Goal: Task Accomplishment & Management: Use online tool/utility

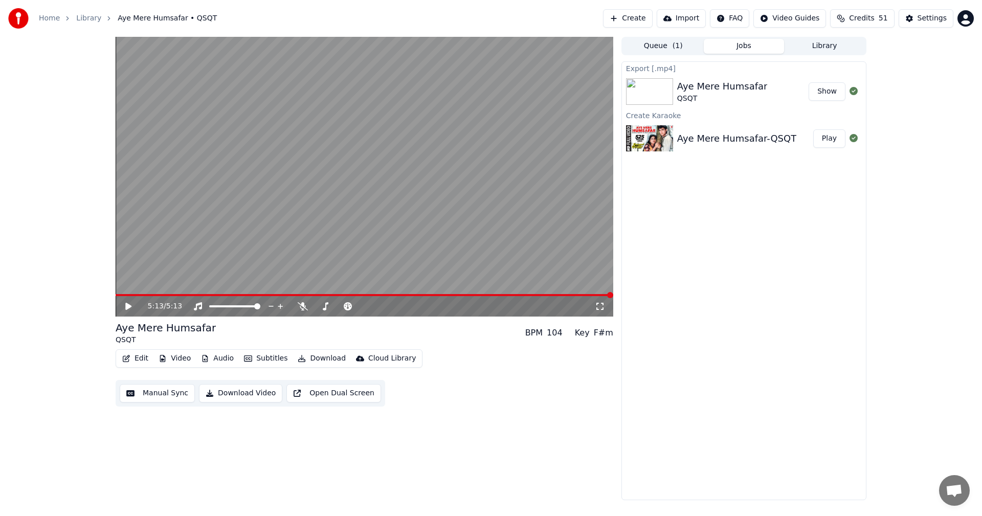
click at [648, 21] on button "Create" at bounding box center [628, 18] width 50 height 18
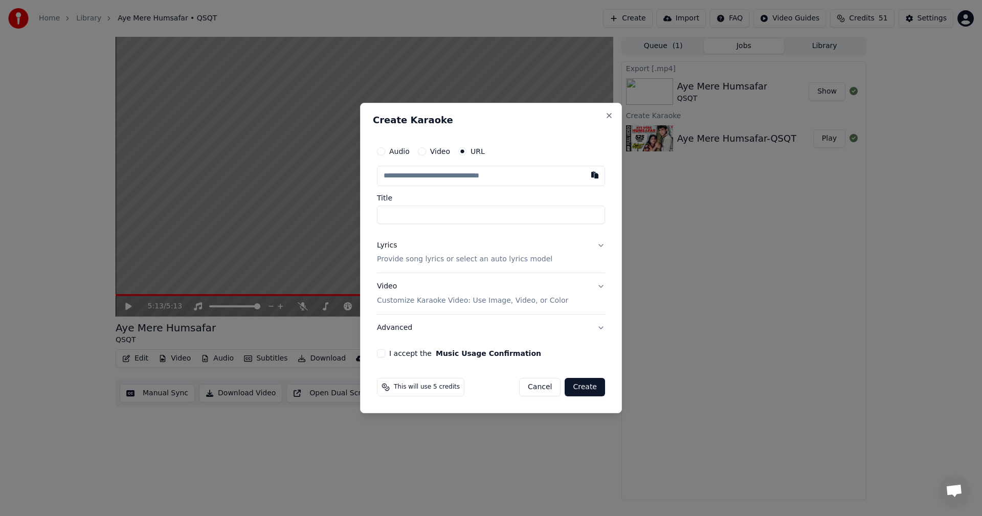
click at [425, 149] on div "Video" at bounding box center [434, 151] width 32 height 8
click at [422, 151] on button "Video" at bounding box center [422, 151] width 8 height 8
click at [419, 176] on div "Choose File" at bounding box center [405, 176] width 57 height 18
type input "**********"
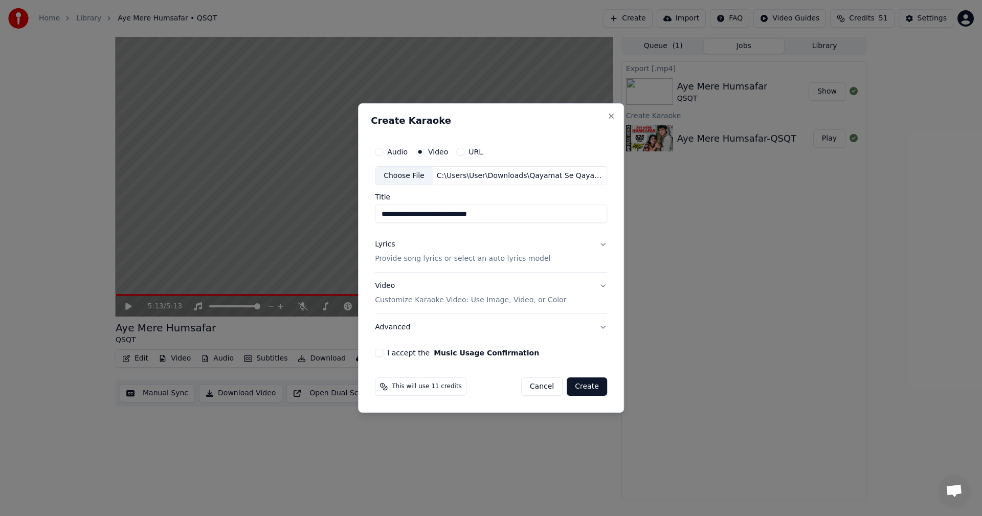
click at [382, 351] on button "I accept the Music Usage Confirmation" at bounding box center [379, 353] width 8 height 8
click at [590, 390] on button "Create" at bounding box center [587, 386] width 40 height 18
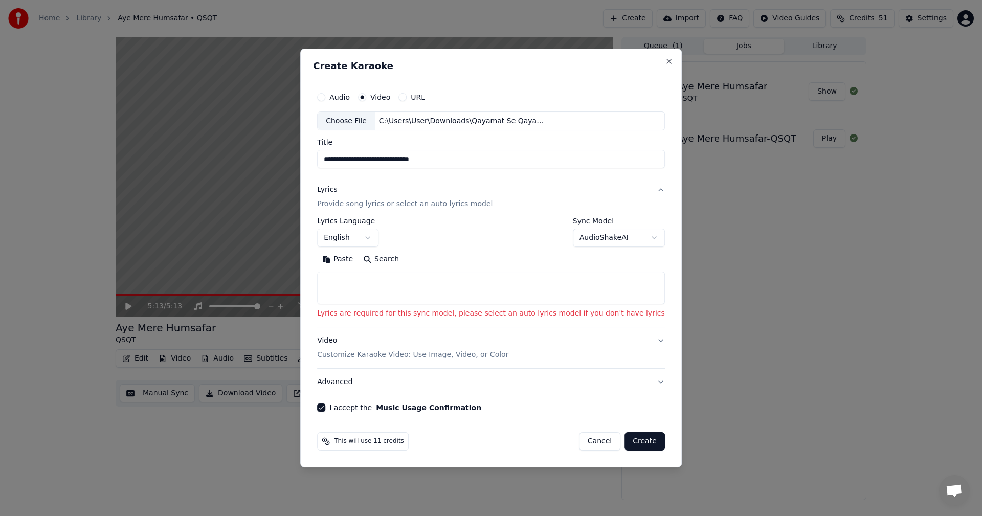
click at [594, 243] on body "**********" at bounding box center [491, 258] width 982 height 516
click at [591, 242] on body "**********" at bounding box center [491, 258] width 982 height 516
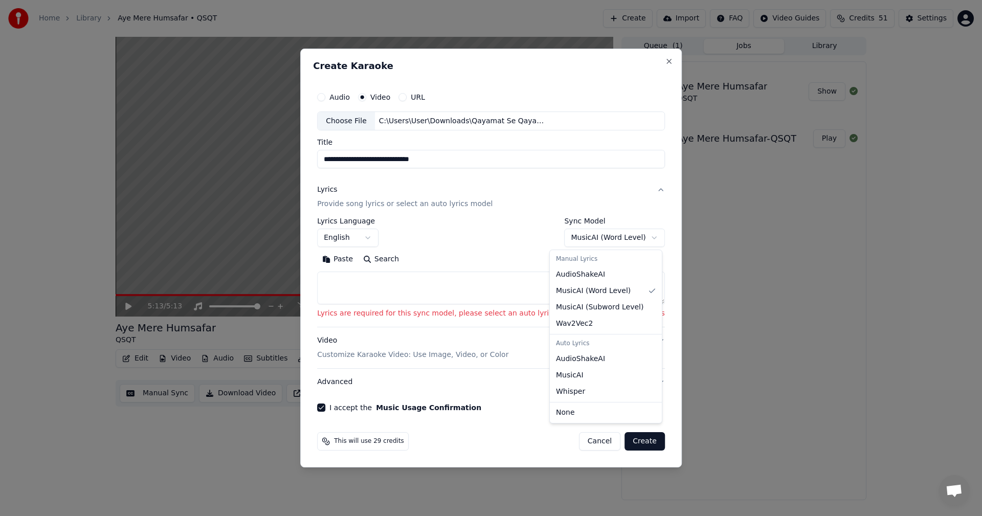
select select "**********"
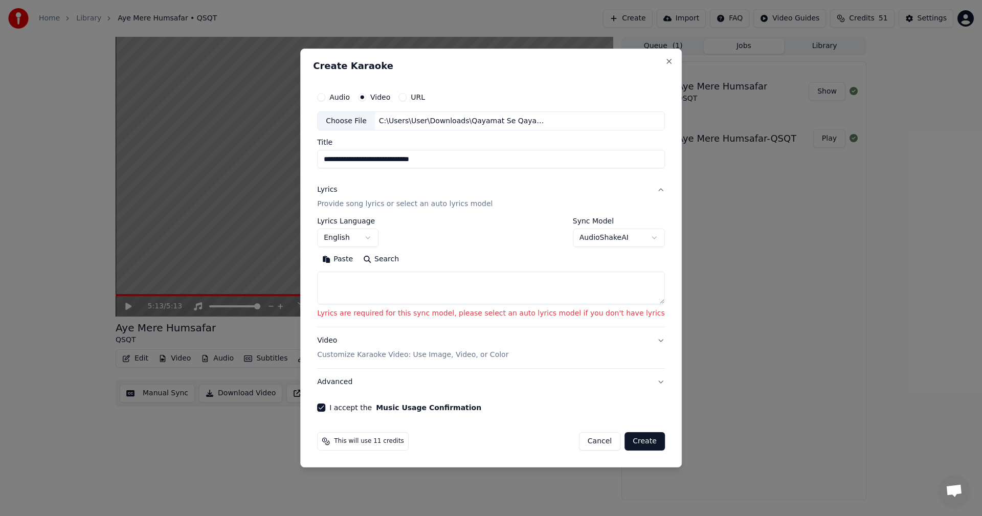
click at [402, 289] on textarea at bounding box center [491, 288] width 348 height 33
click at [636, 382] on button "Advanced" at bounding box center [491, 382] width 348 height 27
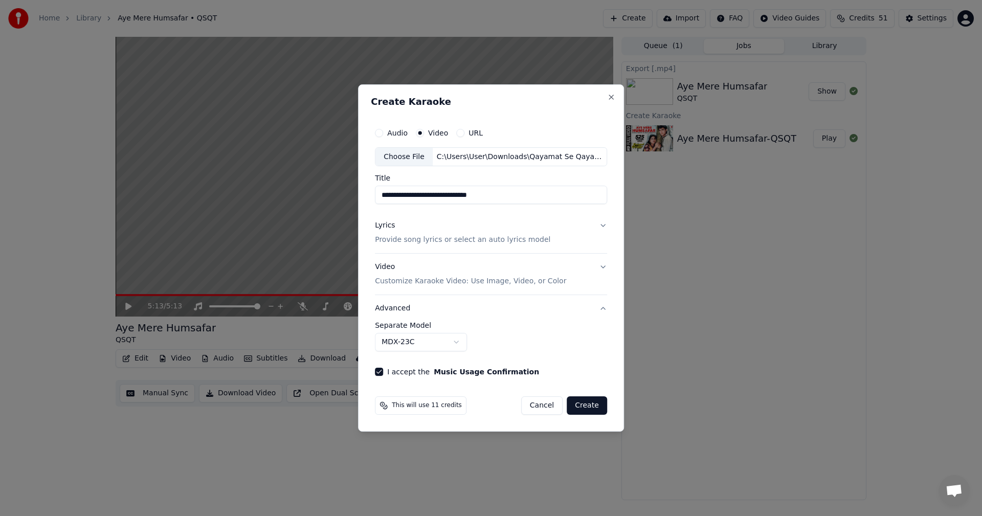
click at [457, 346] on body "**********" at bounding box center [491, 258] width 982 height 516
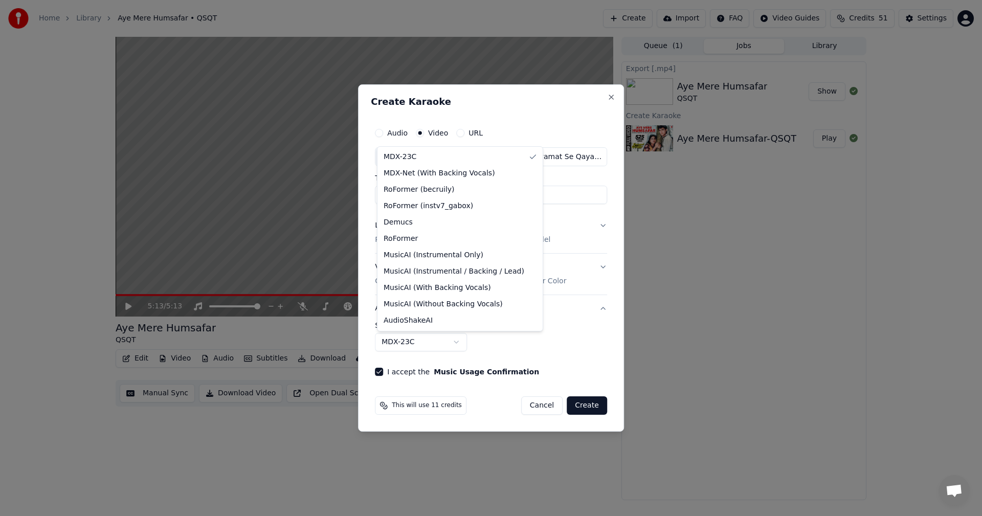
select select "**********"
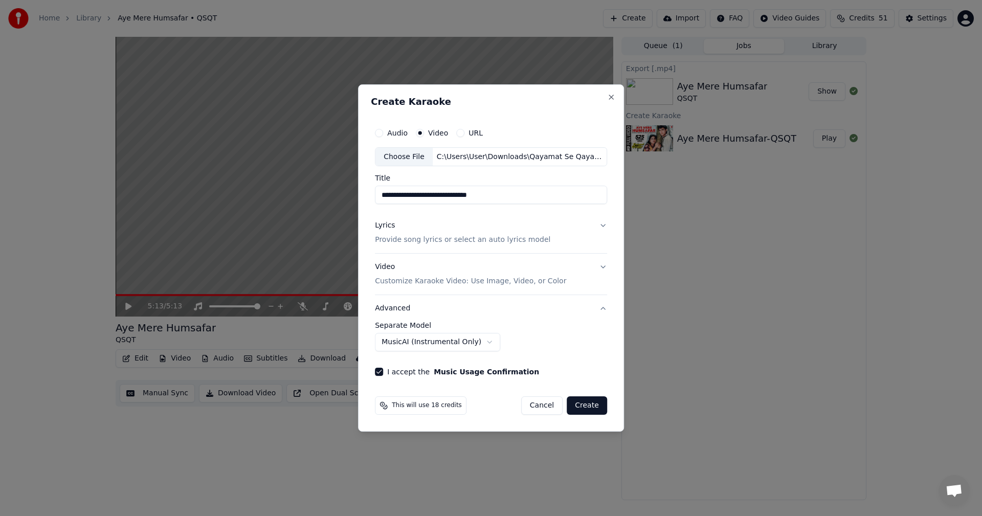
click at [601, 223] on button "Lyrics Provide song lyrics or select an auto lyrics model" at bounding box center [491, 233] width 232 height 41
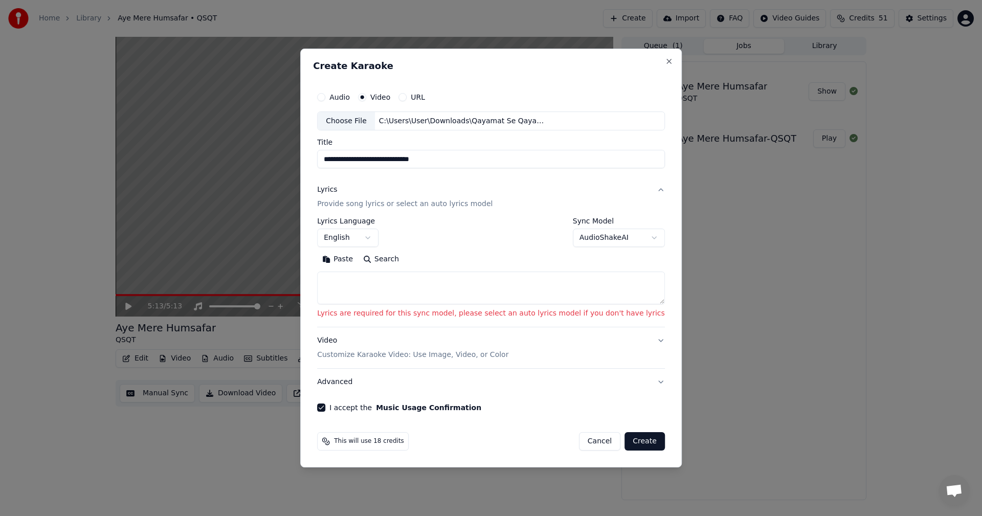
click at [572, 240] on body "**********" at bounding box center [491, 258] width 982 height 516
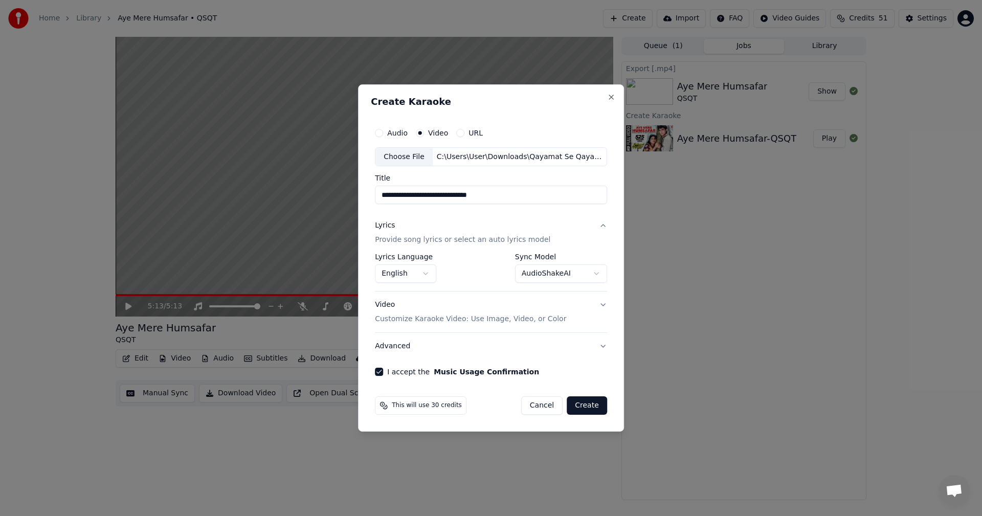
click at [591, 274] on button "AudioShakeAI" at bounding box center [561, 274] width 92 height 18
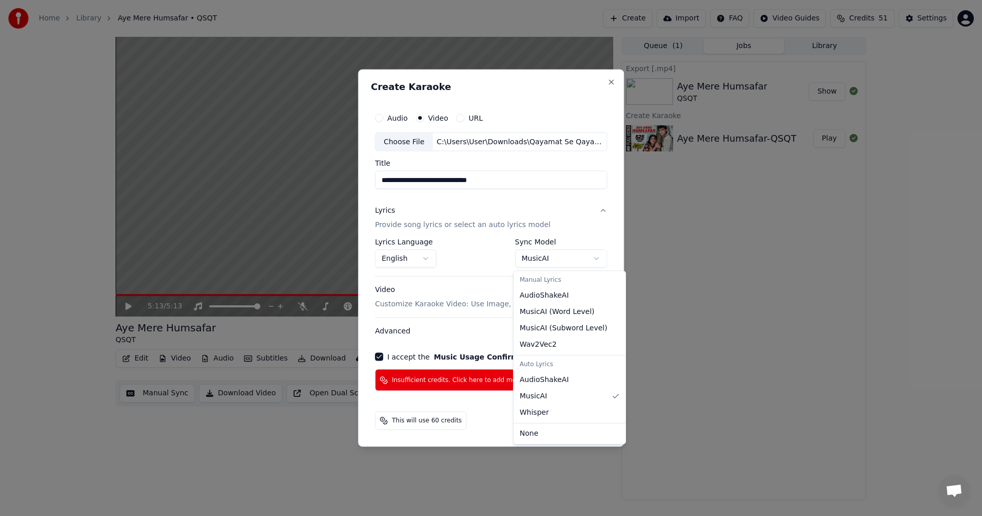
click at [597, 259] on body "**********" at bounding box center [491, 258] width 982 height 516
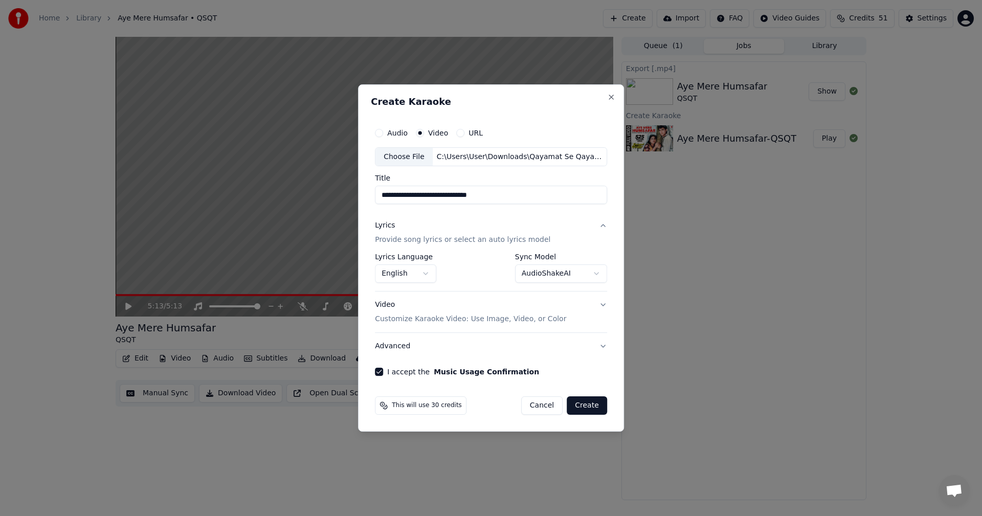
click at [593, 272] on body "**********" at bounding box center [491, 258] width 982 height 516
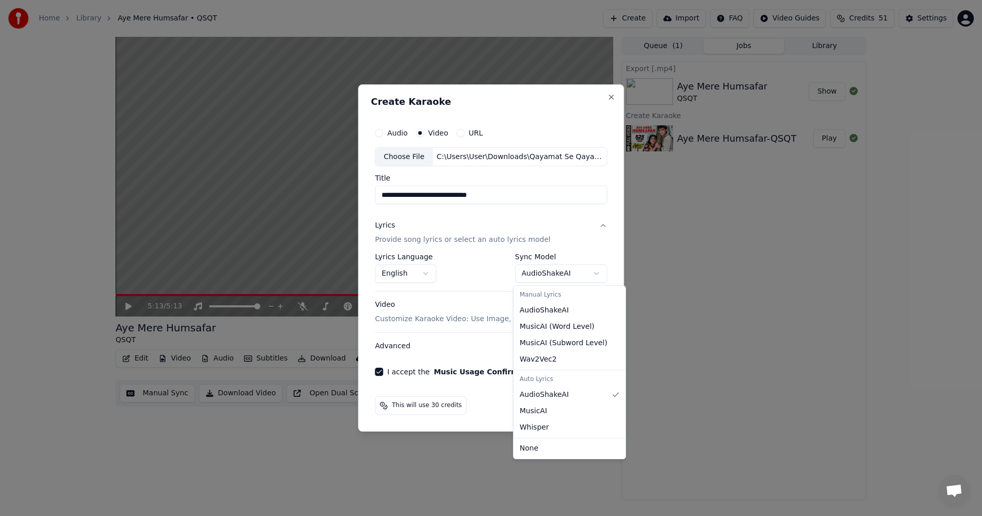
select select "**********"
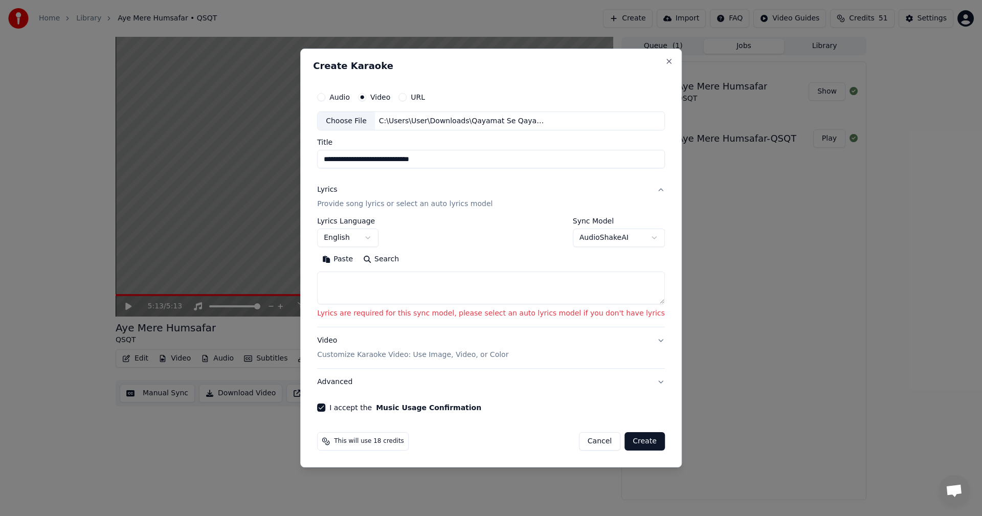
click at [637, 341] on button "Video Customize Karaoke Video: Use Image, Video, or Color" at bounding box center [491, 347] width 348 height 41
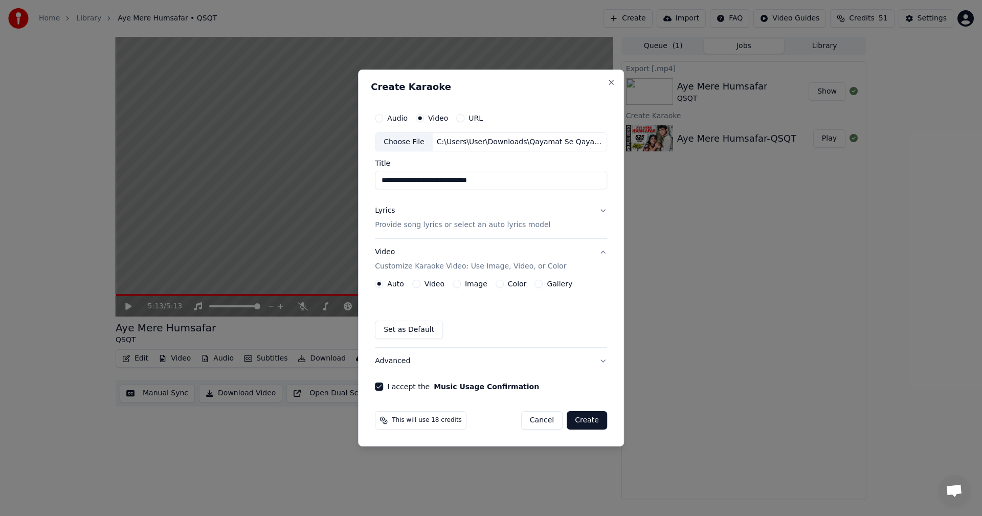
click at [544, 418] on button "Cancel" at bounding box center [541, 420] width 41 height 18
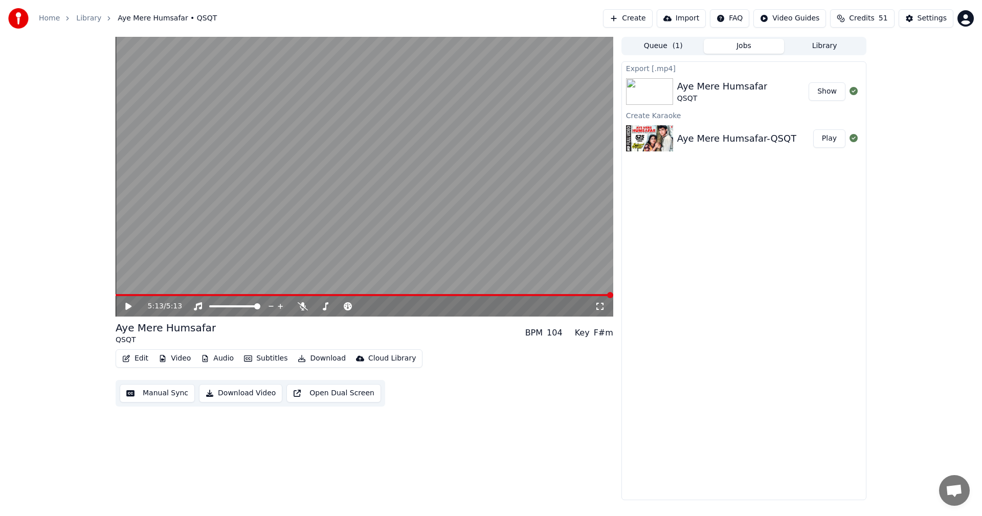
click at [647, 21] on button "Create" at bounding box center [628, 18] width 50 height 18
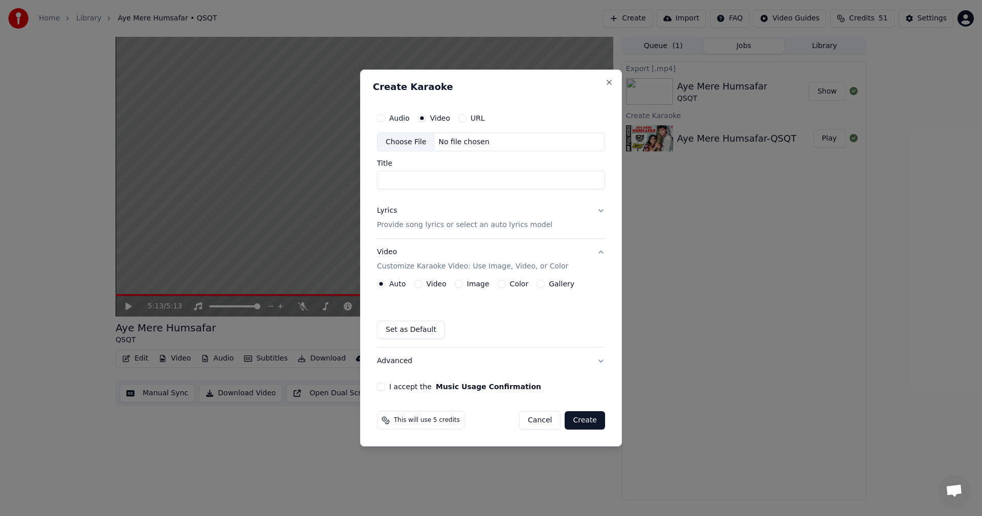
click at [392, 138] on div "Choose File" at bounding box center [405, 142] width 57 height 18
type input "**********"
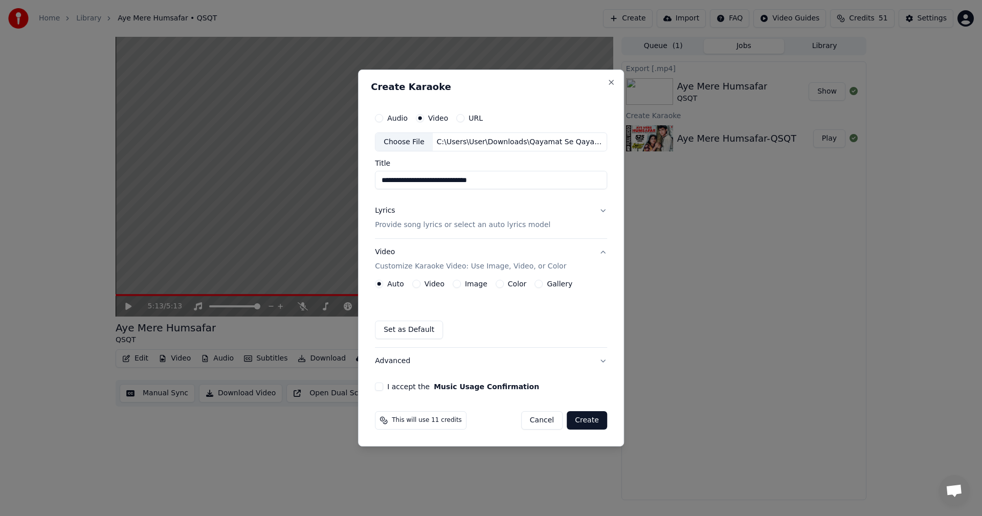
click at [604, 210] on button "Lyrics Provide song lyrics or select an auto lyrics model" at bounding box center [491, 218] width 232 height 41
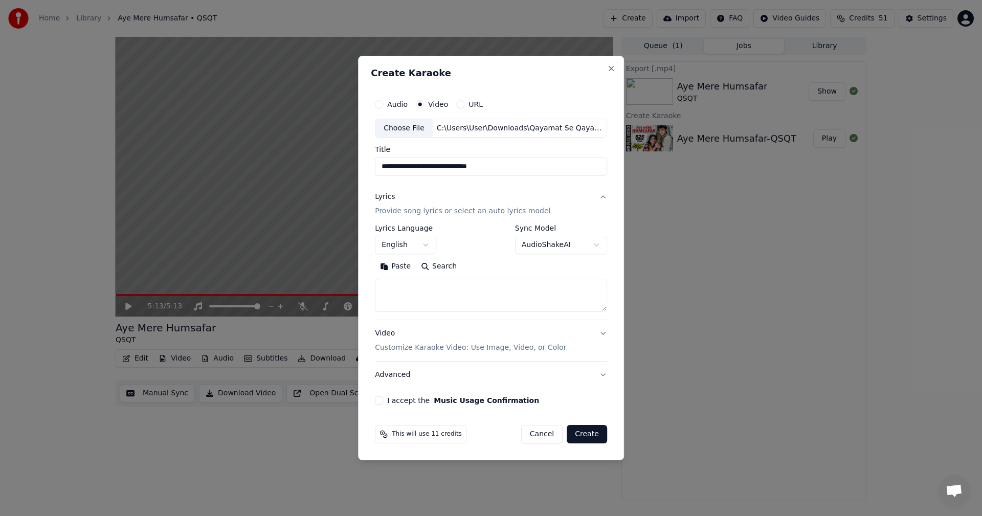
click at [414, 290] on textarea at bounding box center [491, 295] width 232 height 33
paste textarea "**********"
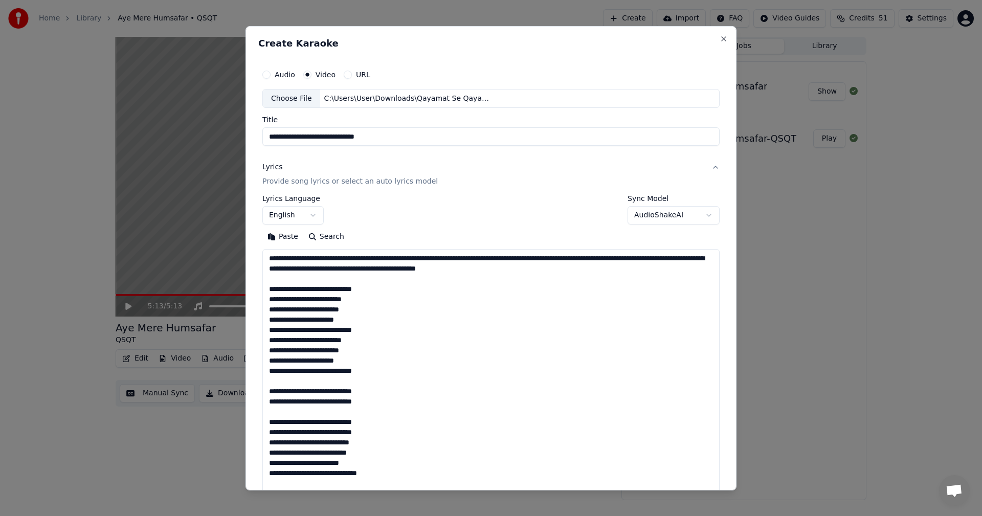
scroll to position [954, 0]
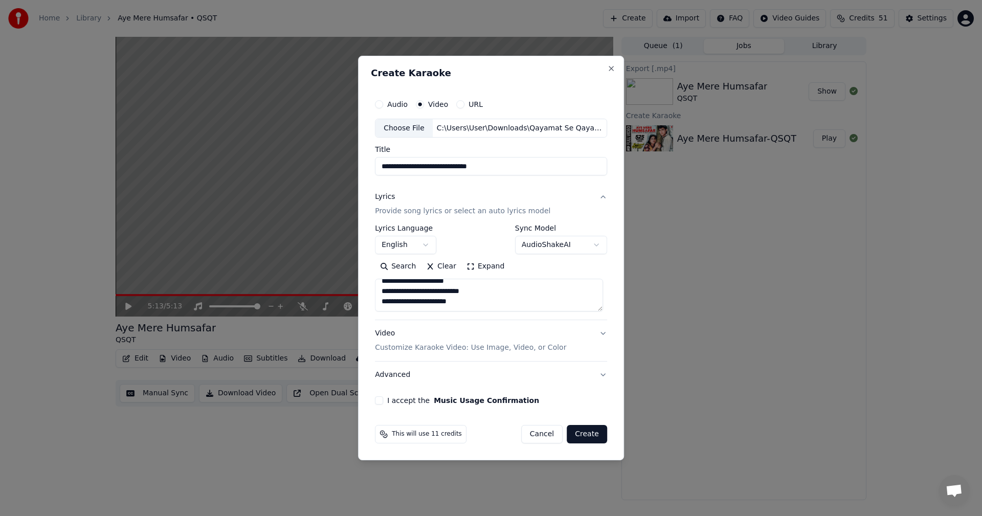
type textarea "**********"
click at [383, 401] on button "I accept the Music Usage Confirmation" at bounding box center [379, 400] width 8 height 8
click at [585, 434] on button "Create" at bounding box center [587, 434] width 40 height 18
select select "**"
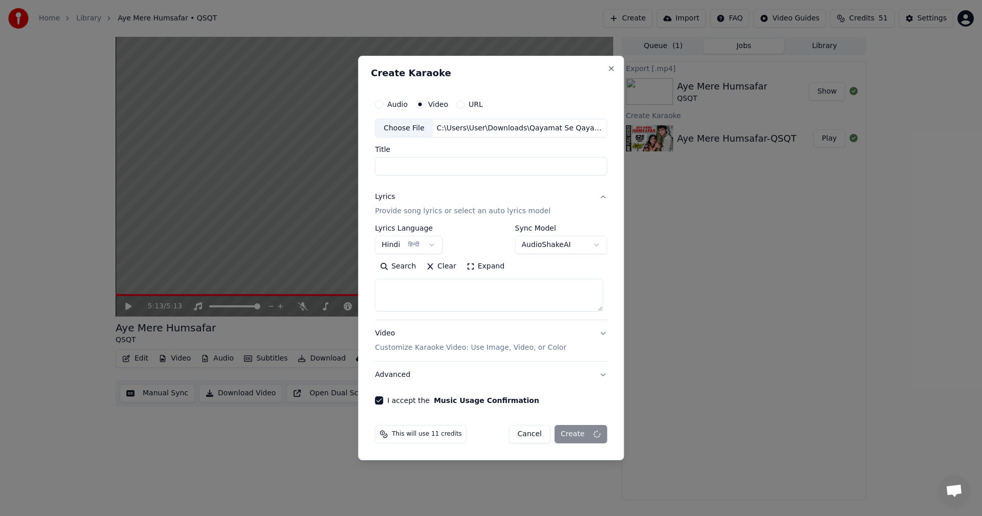
select select
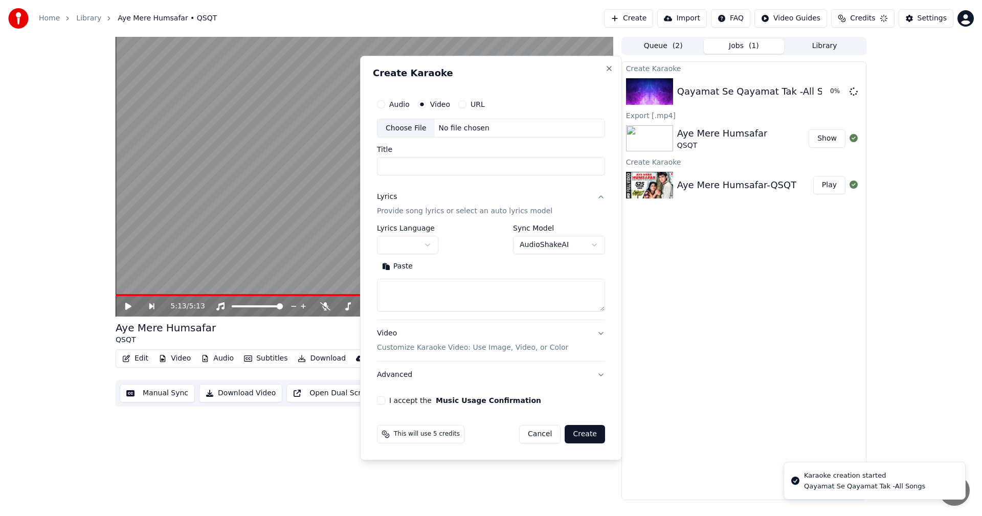
scroll to position [0, 0]
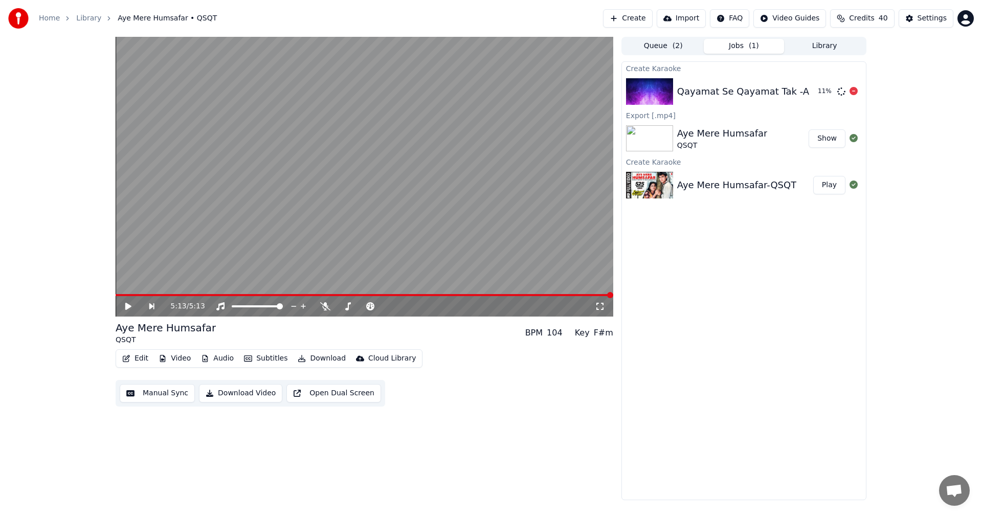
click at [645, 20] on button "Create" at bounding box center [628, 18] width 50 height 18
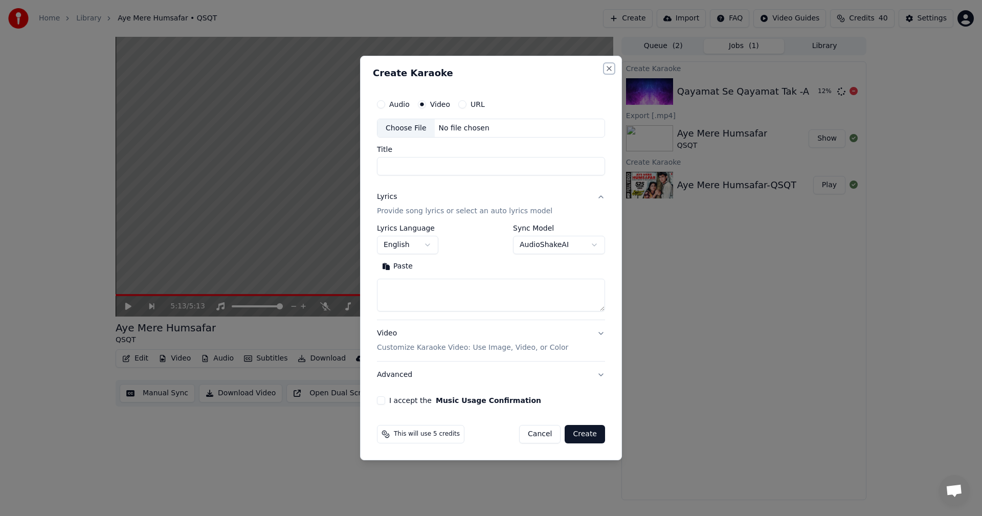
click at [611, 69] on button "Close" at bounding box center [609, 68] width 8 height 8
select select
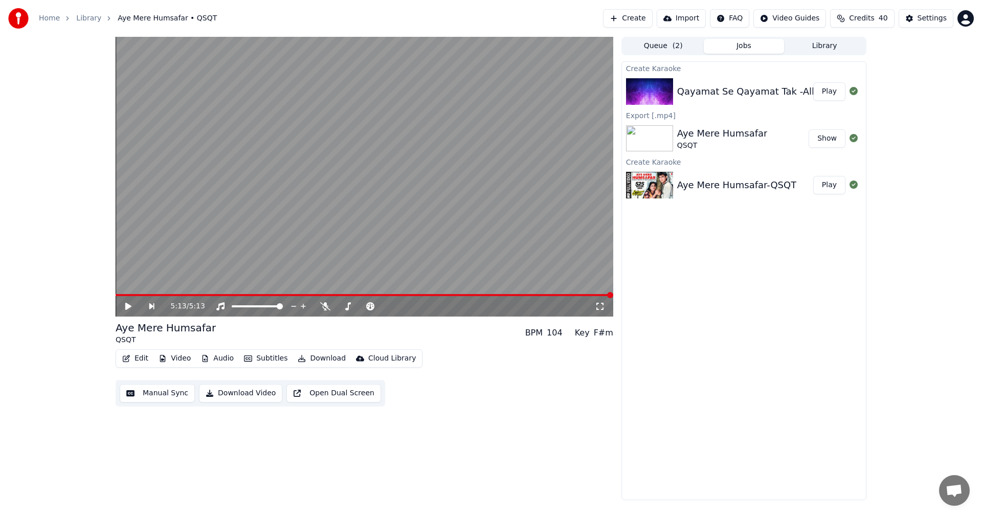
click at [133, 307] on icon at bounding box center [136, 306] width 24 height 8
click at [127, 305] on icon at bounding box center [128, 306] width 5 height 6
click at [719, 94] on div "Qayamat Se Qayamat Tak -All Songs" at bounding box center [761, 91] width 168 height 14
click at [829, 93] on button "Play" at bounding box center [829, 91] width 32 height 18
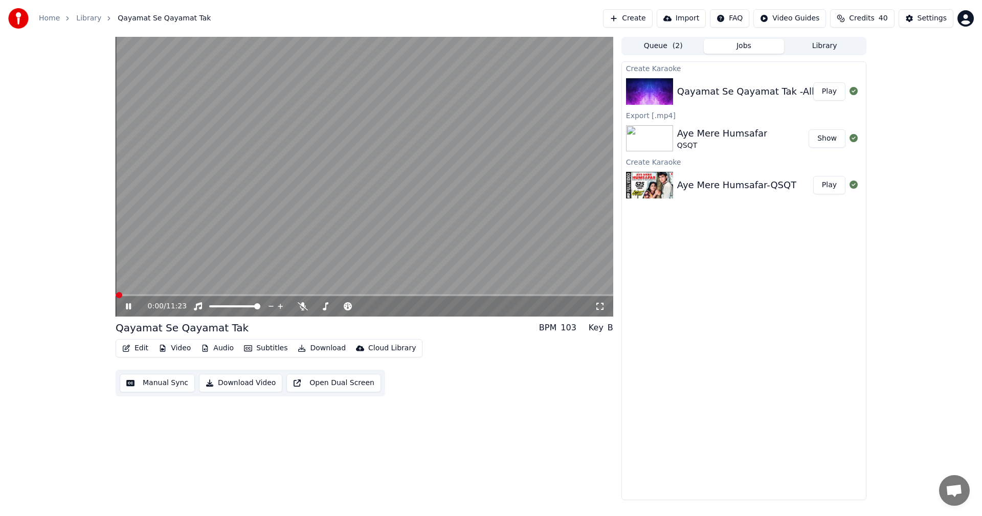
click at [129, 291] on video at bounding box center [365, 177] width 498 height 280
click at [130, 301] on div "0:00 / 11:23" at bounding box center [365, 306] width 498 height 20
click at [126, 305] on icon at bounding box center [128, 306] width 6 height 7
click at [129, 295] on span at bounding box center [365, 295] width 498 height 2
click at [362, 306] on span at bounding box center [362, 306] width 6 height 6
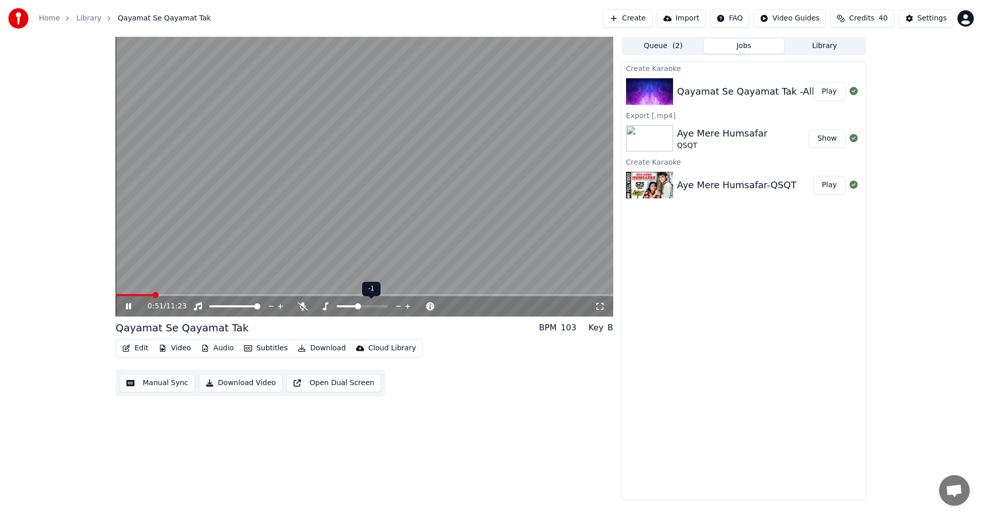
click at [358, 306] on span at bounding box center [358, 306] width 6 height 6
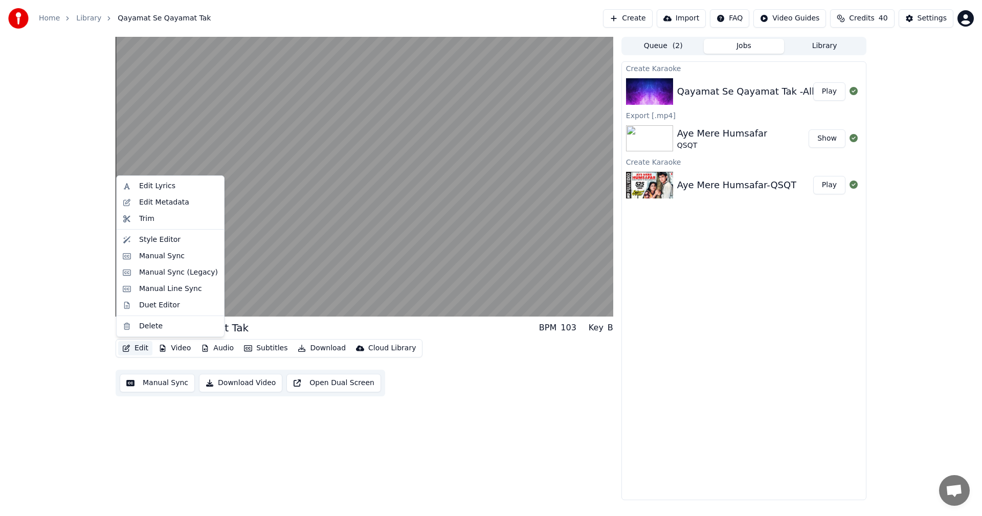
click at [141, 349] on button "Edit" at bounding box center [135, 348] width 34 height 14
click at [154, 236] on div "Style Editor" at bounding box center [159, 240] width 41 height 10
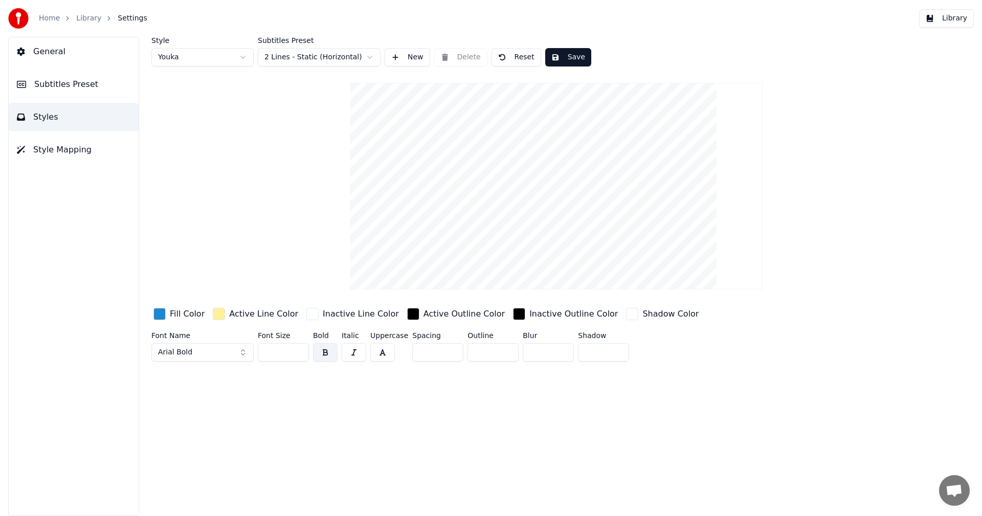
click at [370, 59] on html "Home Library Settings Library General Subtitles Preset Styles Style Mapping Sty…" at bounding box center [491, 258] width 982 height 516
click at [369, 59] on html "Home Library Settings Library General Subtitles Preset Styles Style Mapping Sty…" at bounding box center [491, 258] width 982 height 516
click at [371, 57] on html "Home Library Settings Library General Subtitles Preset Styles Style Mapping Sty…" at bounding box center [491, 258] width 982 height 516
click at [565, 56] on button "Save" at bounding box center [568, 57] width 46 height 18
click at [570, 56] on button "Done" at bounding box center [569, 57] width 48 height 18
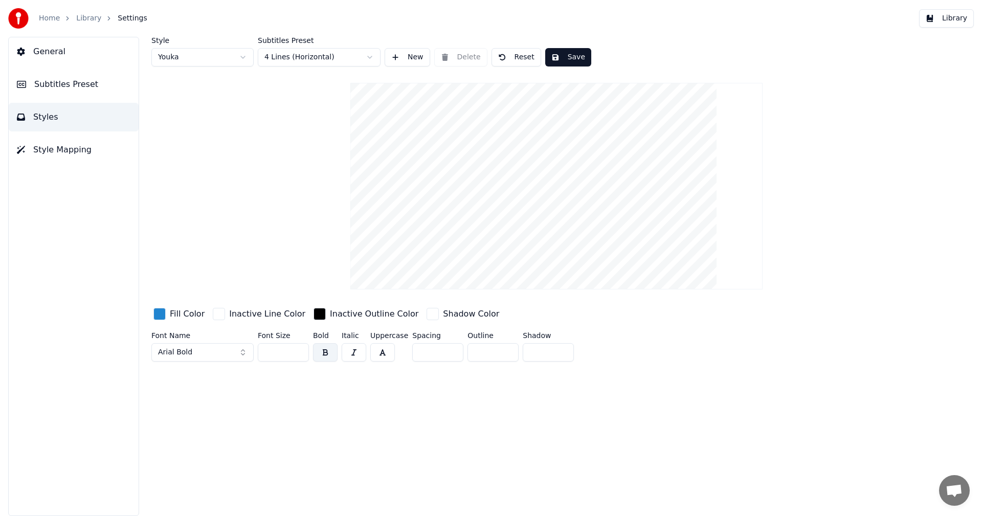
click at [956, 17] on button "Library" at bounding box center [946, 18] width 55 height 18
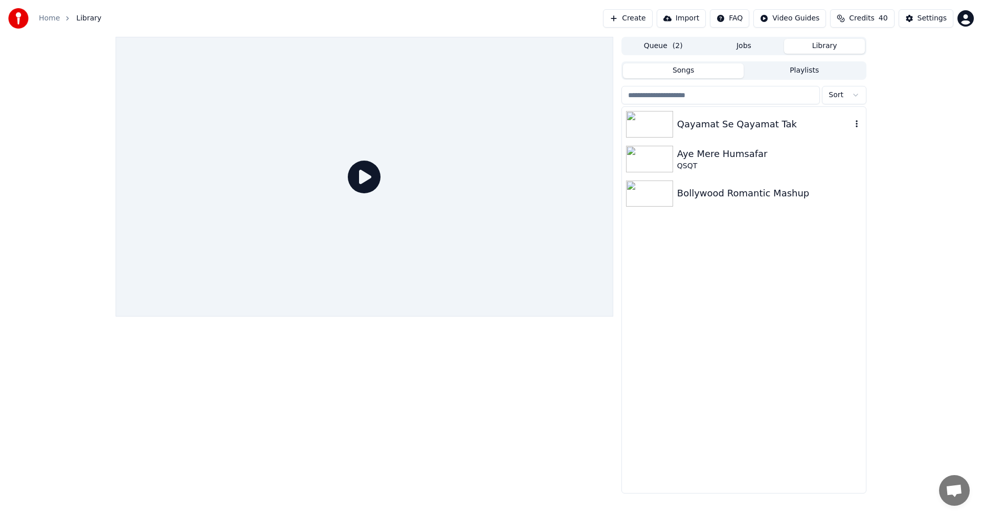
click at [641, 124] on img at bounding box center [649, 124] width 47 height 27
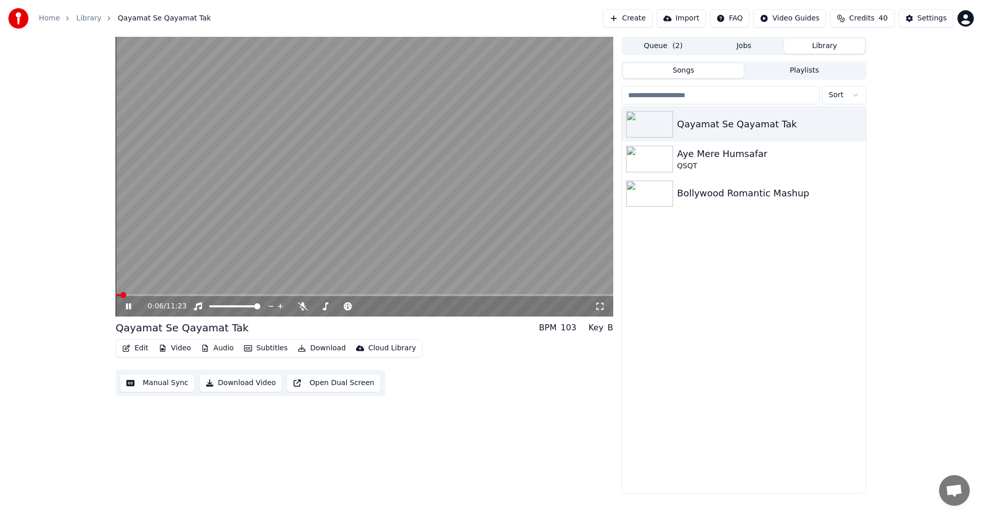
click at [143, 295] on span at bounding box center [365, 295] width 498 height 2
click at [162, 295] on span at bounding box center [365, 295] width 498 height 2
click at [128, 305] on icon at bounding box center [136, 306] width 24 height 8
click at [138, 349] on button "Edit" at bounding box center [135, 348] width 34 height 14
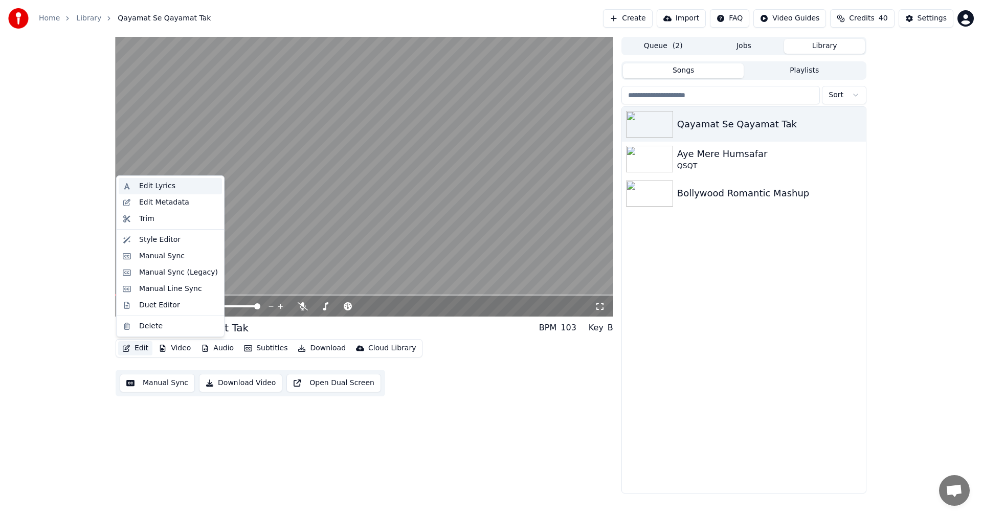
click at [166, 183] on div "Edit Lyrics" at bounding box center [157, 186] width 36 height 10
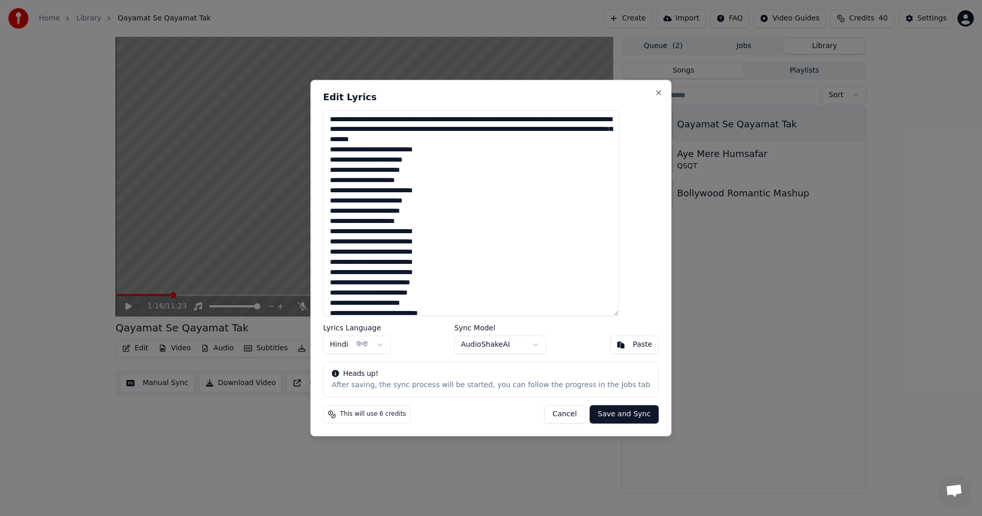
click at [546, 417] on button "Cancel" at bounding box center [564, 414] width 41 height 18
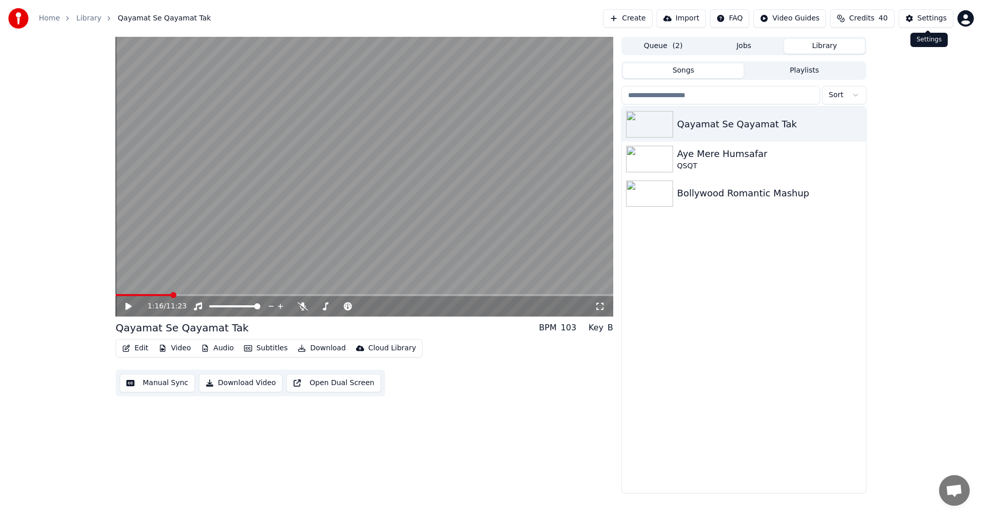
click at [923, 18] on div "Settings" at bounding box center [931, 18] width 29 height 10
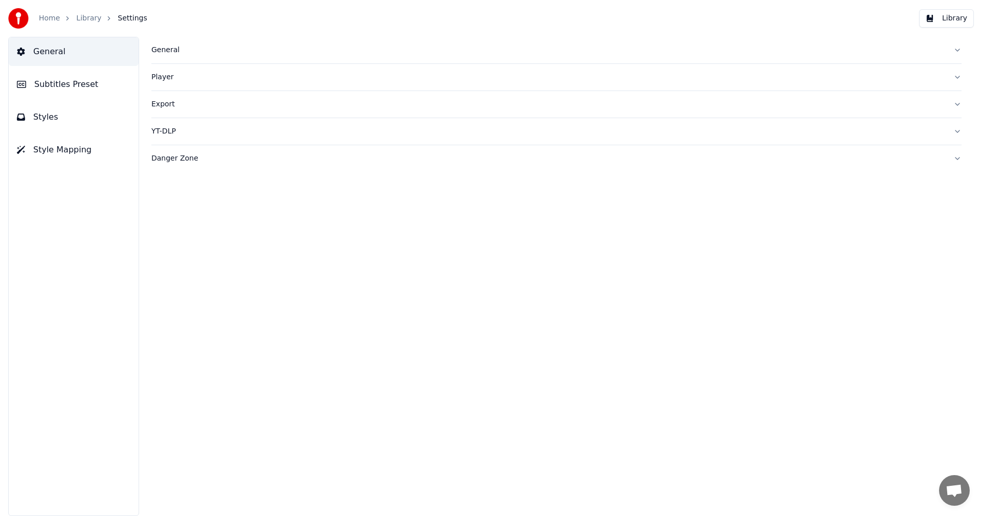
click at [27, 116] on button "Styles" at bounding box center [74, 117] width 130 height 29
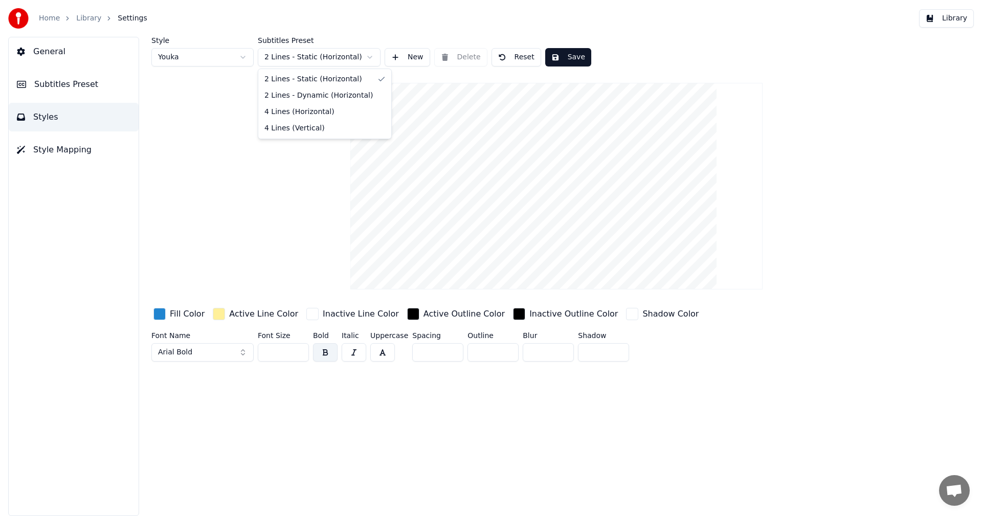
click at [299, 60] on html "Home Library Settings Library General Subtitles Preset Styles Style Mapping Sty…" at bounding box center [491, 258] width 982 height 516
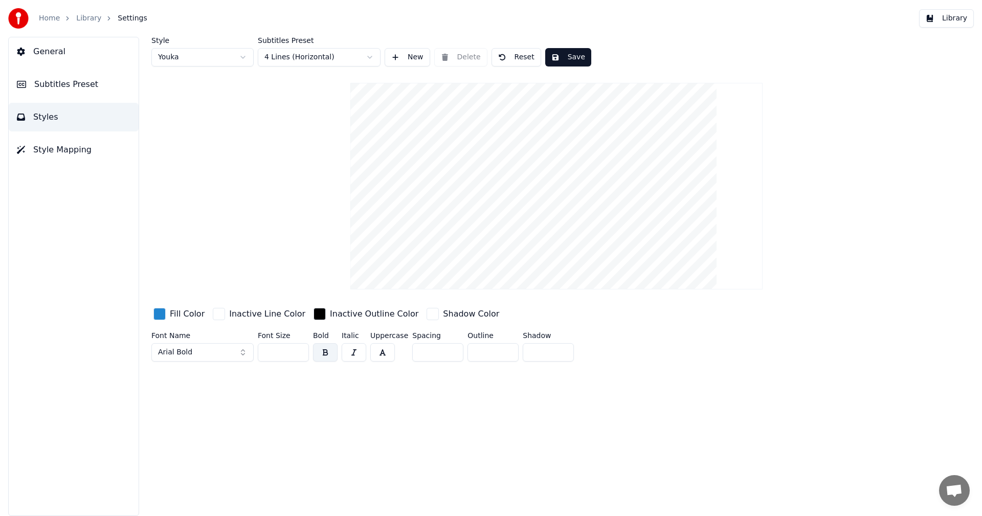
click at [561, 58] on button "Save" at bounding box center [568, 57] width 46 height 18
click at [563, 56] on button "Save" at bounding box center [568, 57] width 46 height 18
click at [563, 56] on button "Done" at bounding box center [569, 57] width 48 height 18
click at [563, 60] on button "Done" at bounding box center [569, 57] width 48 height 18
click at [63, 57] on button "General" at bounding box center [74, 51] width 130 height 29
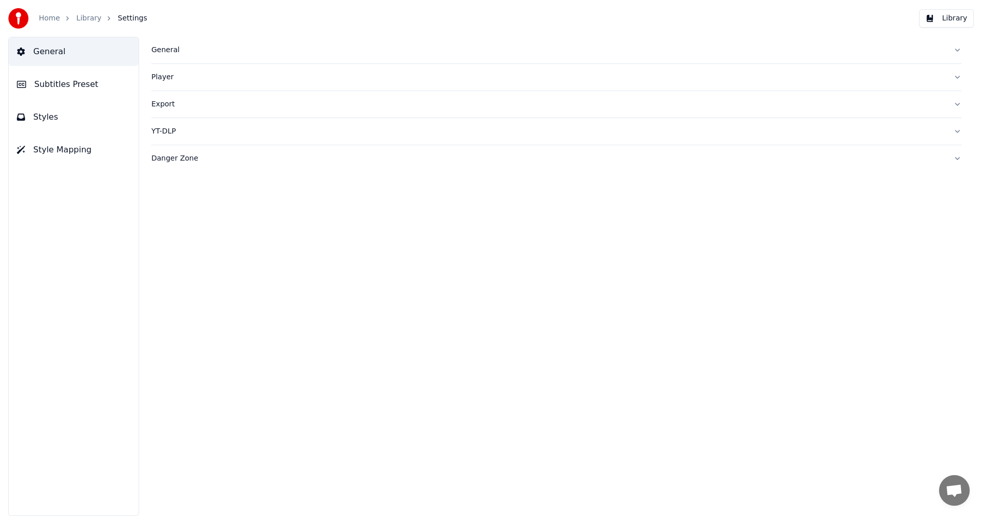
click at [72, 86] on span "Subtitles Preset" at bounding box center [66, 84] width 64 height 12
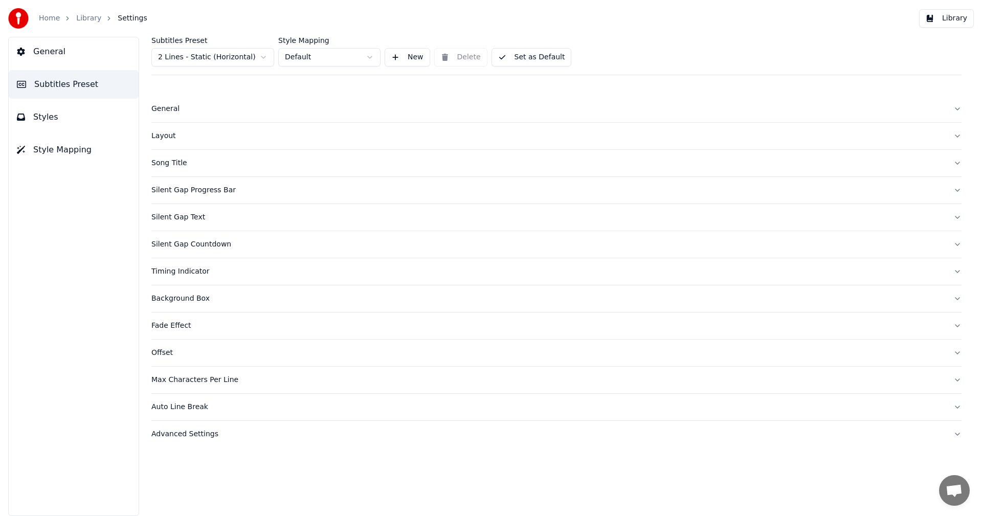
click at [51, 113] on span "Styles" at bounding box center [45, 117] width 25 height 12
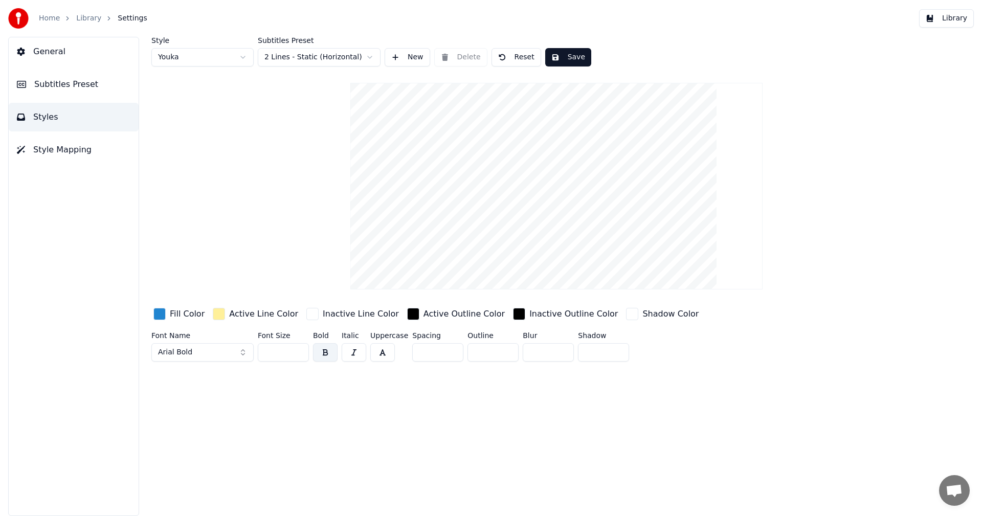
click at [65, 157] on button "Style Mapping" at bounding box center [74, 150] width 130 height 29
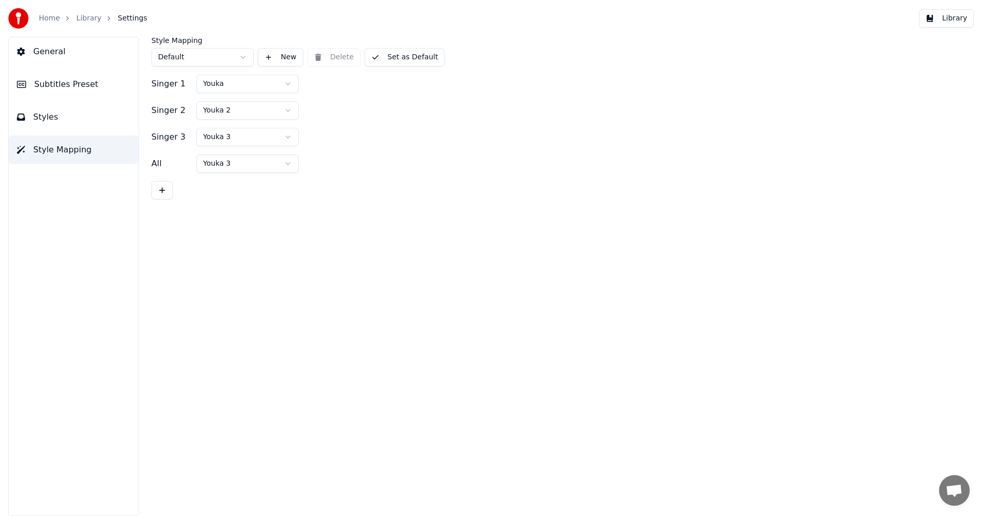
click at [40, 113] on span "Styles" at bounding box center [45, 117] width 25 height 12
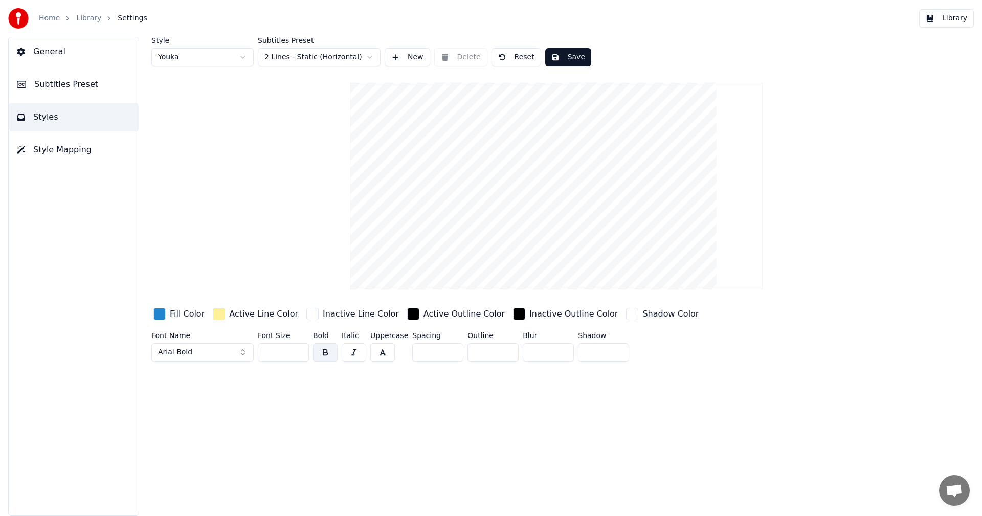
click at [283, 61] on html "Home Library Settings Library General Subtitles Preset Styles Style Mapping Sty…" at bounding box center [491, 258] width 982 height 516
click at [565, 57] on button "Save" at bounding box center [568, 57] width 46 height 18
click at [244, 57] on html "Home Library Settings Library General Subtitles Preset Styles Style Mapping Sty…" at bounding box center [491, 258] width 982 height 516
click at [571, 56] on button "Save" at bounding box center [568, 57] width 46 height 18
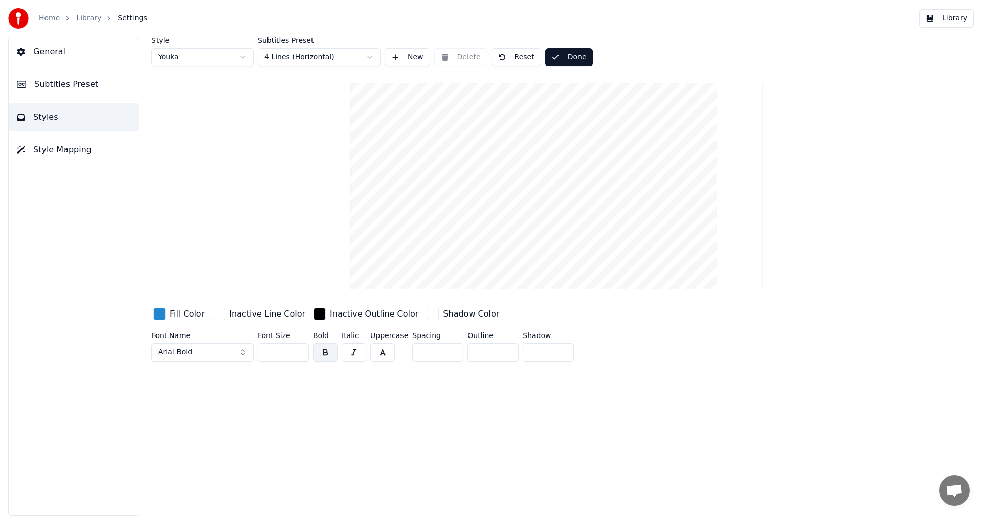
click at [571, 56] on button "Done" at bounding box center [569, 57] width 48 height 18
click at [967, 15] on button "Library" at bounding box center [946, 18] width 55 height 18
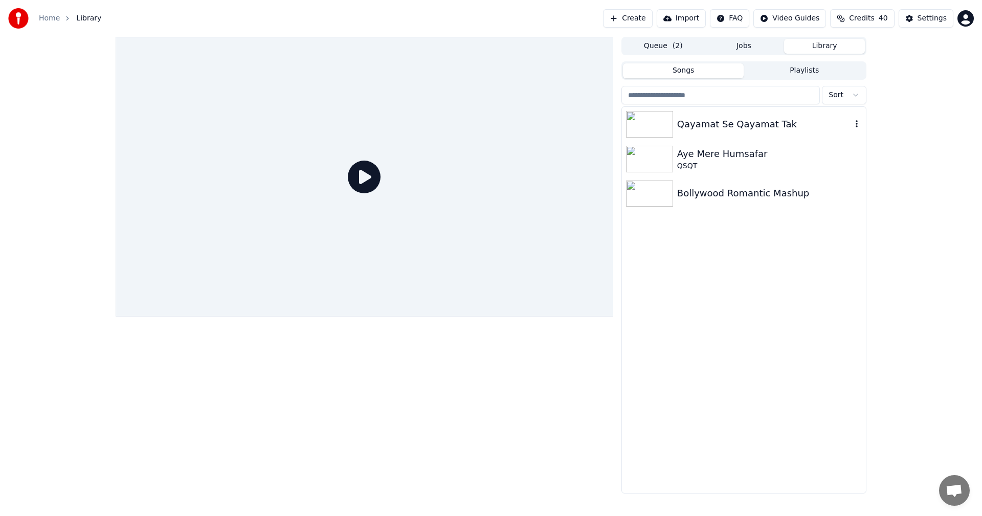
click at [649, 123] on img at bounding box center [649, 124] width 47 height 27
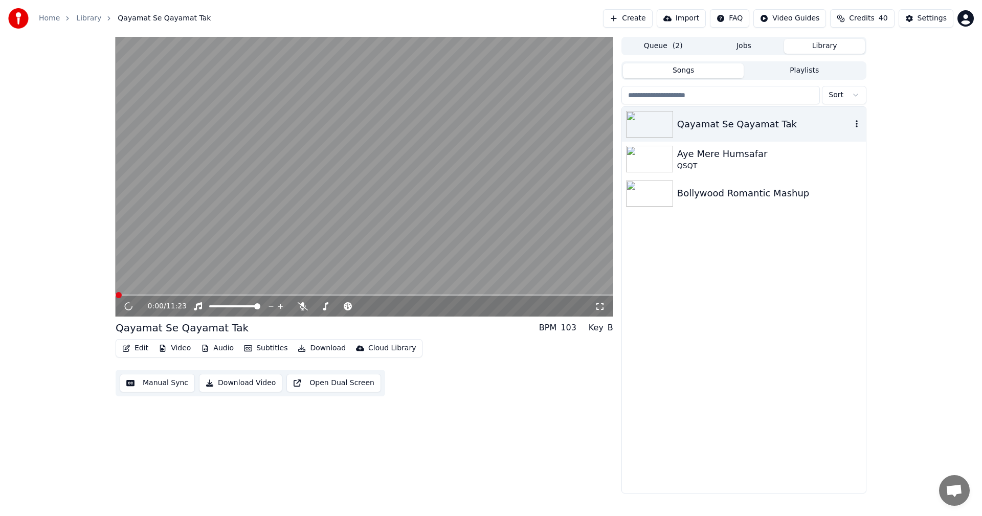
click at [858, 124] on icon "button" at bounding box center [856, 124] width 10 height 8
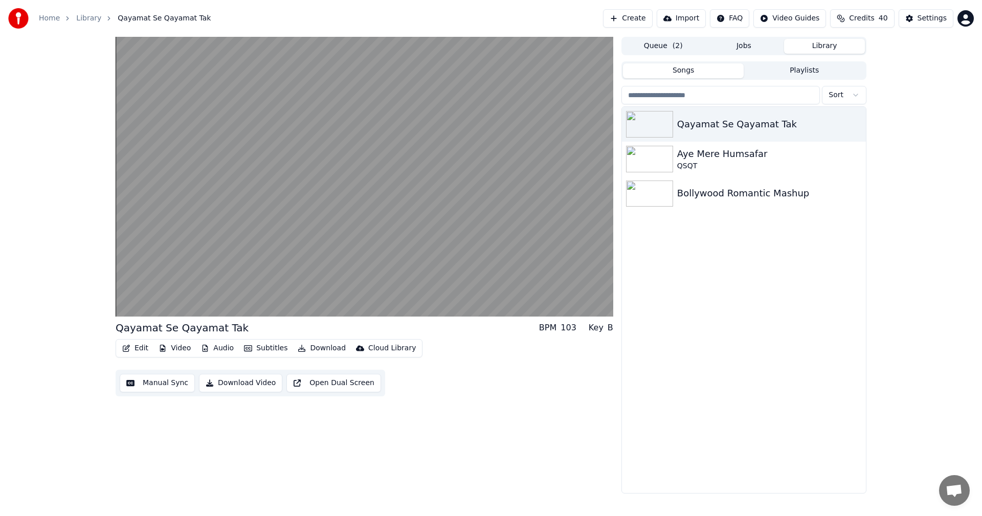
click at [517, 380] on div "Edit Video Audio Subtitles Download Cloud Library Manual Sync Download Video Op…" at bounding box center [365, 367] width 498 height 57
click at [181, 348] on button "Video" at bounding box center [174, 348] width 40 height 14
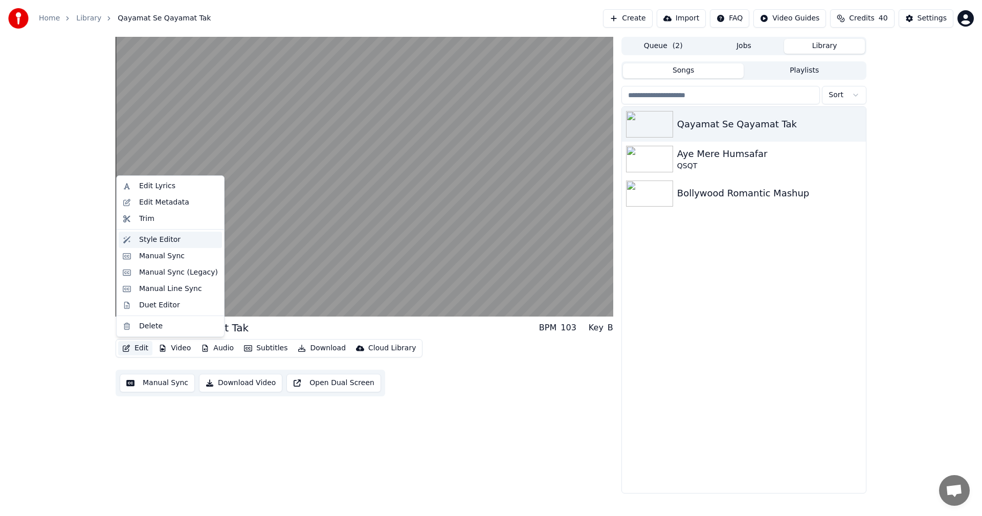
click at [164, 243] on div "Style Editor" at bounding box center [159, 240] width 41 height 10
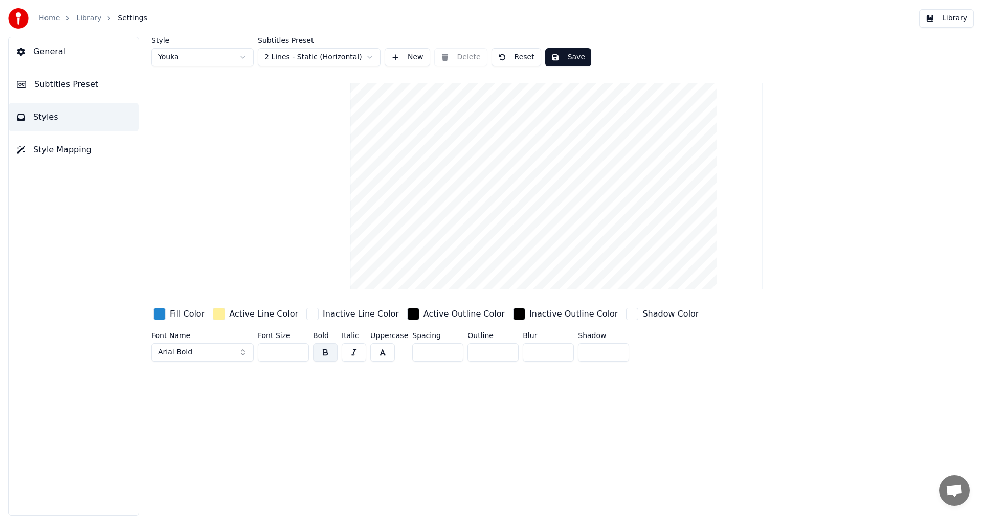
click at [372, 56] on html "Home Library Settings Library General Subtitles Preset Styles Style Mapping Sty…" at bounding box center [491, 258] width 982 height 516
click at [564, 62] on button "Save" at bounding box center [568, 57] width 46 height 18
click at [566, 57] on button "Done" at bounding box center [569, 57] width 48 height 18
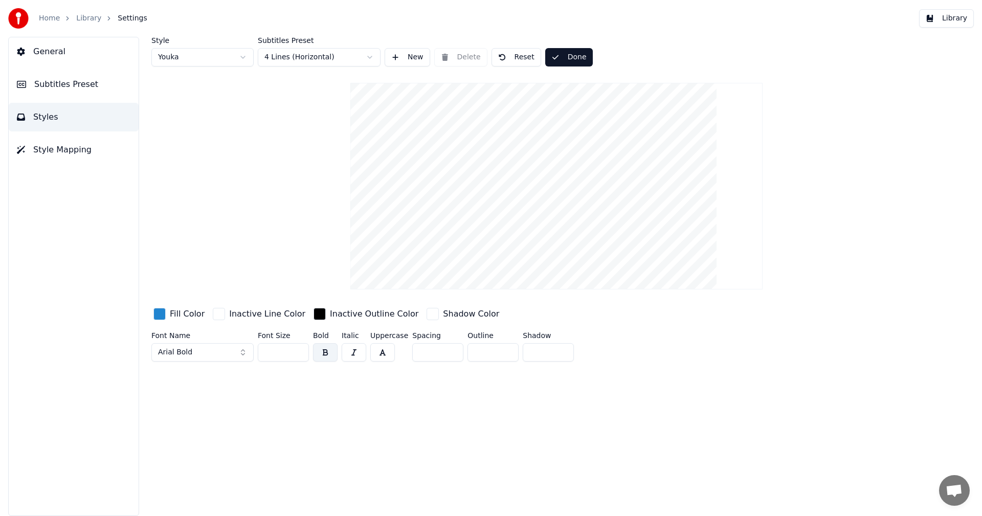
click at [566, 57] on button "Done" at bounding box center [569, 57] width 48 height 18
click at [185, 59] on html "Home Library Settings Library General Subtitles Preset Styles Style Mapping Sty…" at bounding box center [491, 258] width 982 height 516
click at [570, 57] on button "Save" at bounding box center [568, 57] width 46 height 18
click at [195, 60] on html "Home Library Settings Library General Subtitles Preset Styles Style Mapping Sty…" at bounding box center [491, 258] width 982 height 516
click at [569, 55] on button "Save" at bounding box center [568, 57] width 46 height 18
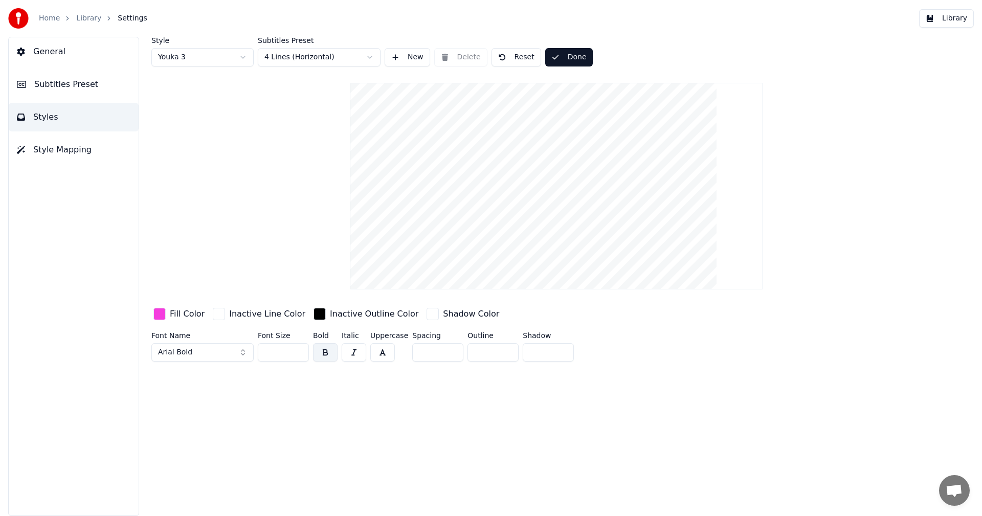
click at [86, 17] on link "Library" at bounding box center [88, 18] width 25 height 10
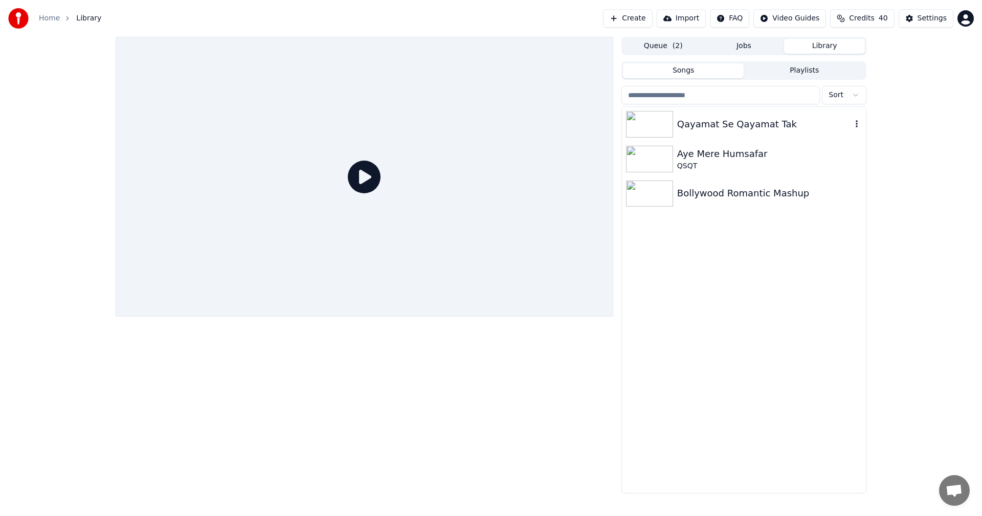
click at [691, 122] on div "Qayamat Se Qayamat Tak" at bounding box center [764, 124] width 174 height 14
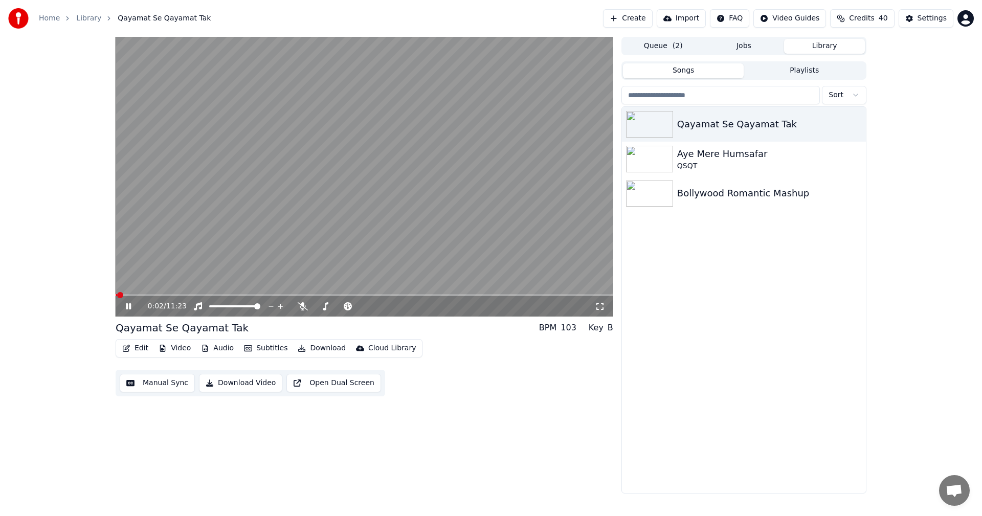
click at [140, 348] on button "Edit" at bounding box center [135, 348] width 34 height 14
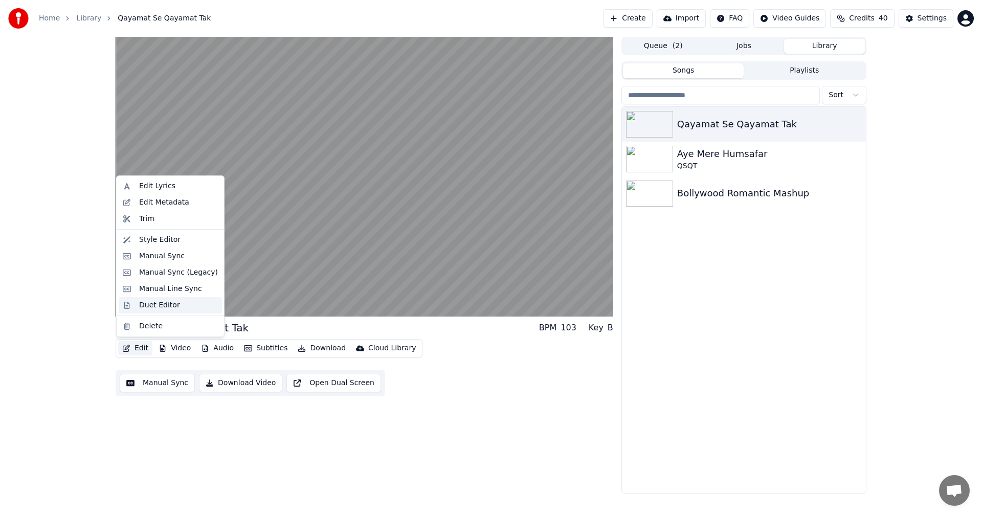
click at [171, 302] on div "Duet Editor" at bounding box center [159, 305] width 41 height 10
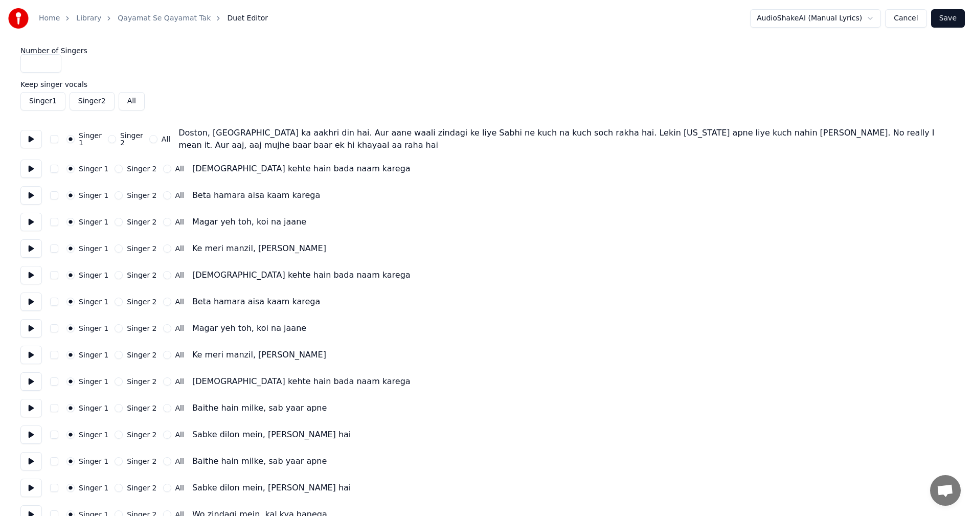
click at [155, 15] on link "Qayamat Se Qayamat Tak" at bounding box center [164, 18] width 93 height 10
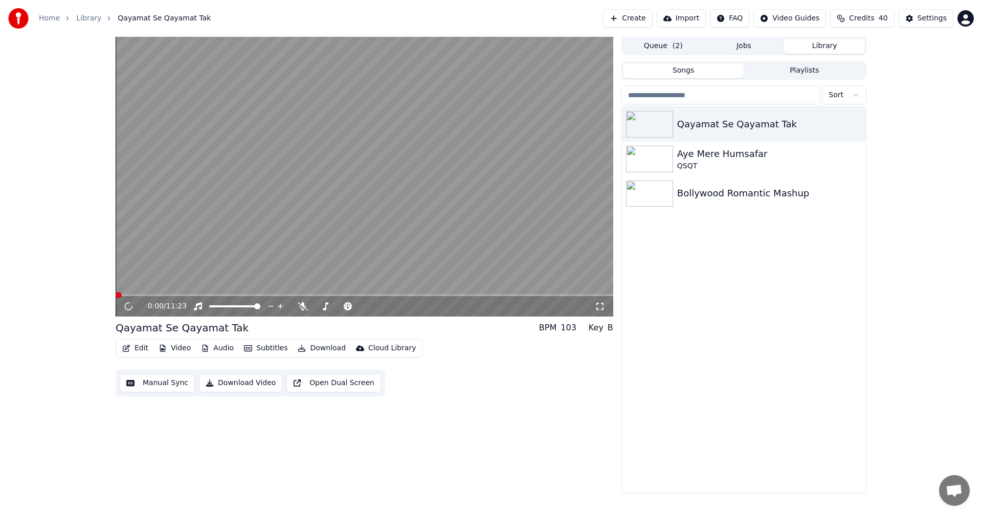
click at [138, 347] on button "Edit" at bounding box center [135, 348] width 34 height 14
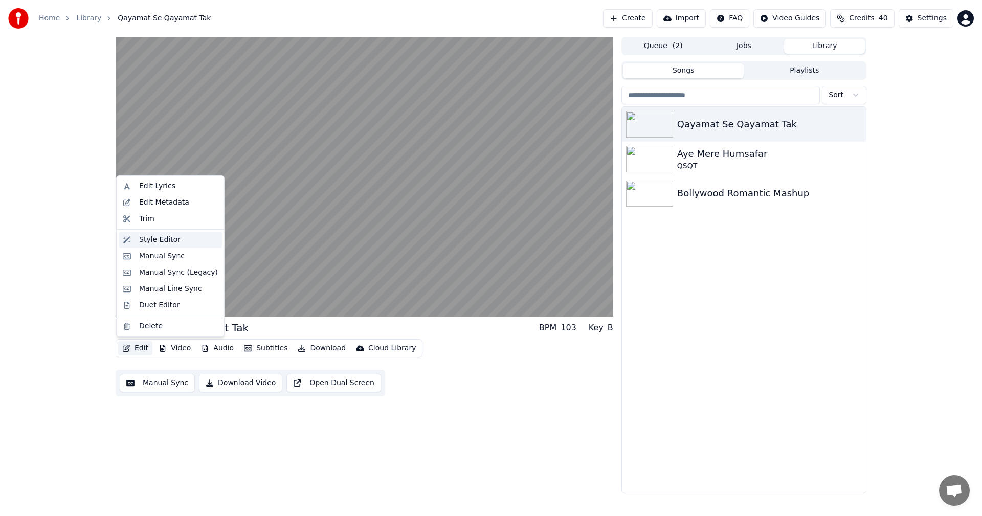
click at [165, 237] on div "Style Editor" at bounding box center [159, 240] width 41 height 10
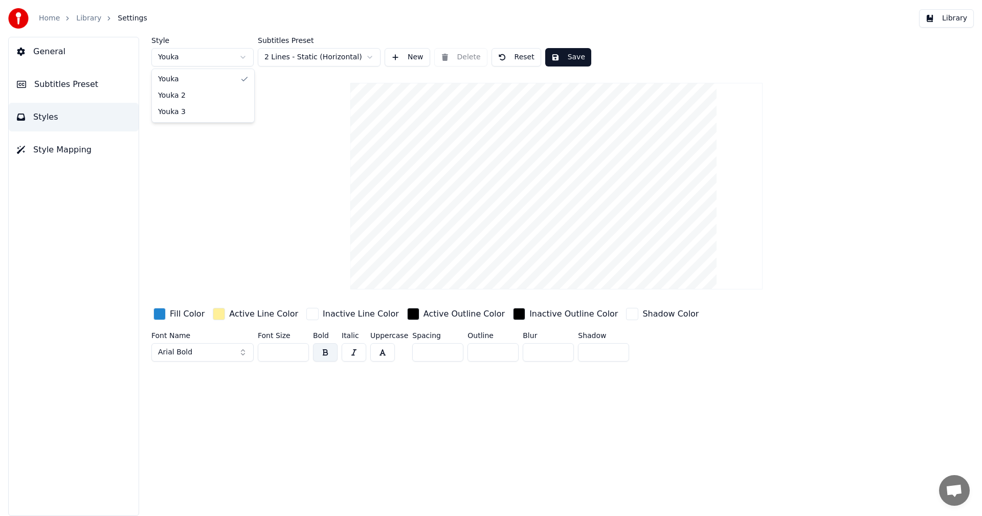
click at [230, 57] on html "Home Library Settings Library General Subtitles Preset Styles Style Mapping Sty…" at bounding box center [491, 258] width 982 height 516
click at [350, 60] on html "Home Library Settings Library General Subtitles Preset Styles Style Mapping Sty…" at bounding box center [491, 258] width 982 height 516
click at [412, 62] on button "New" at bounding box center [408, 57] width 46 height 18
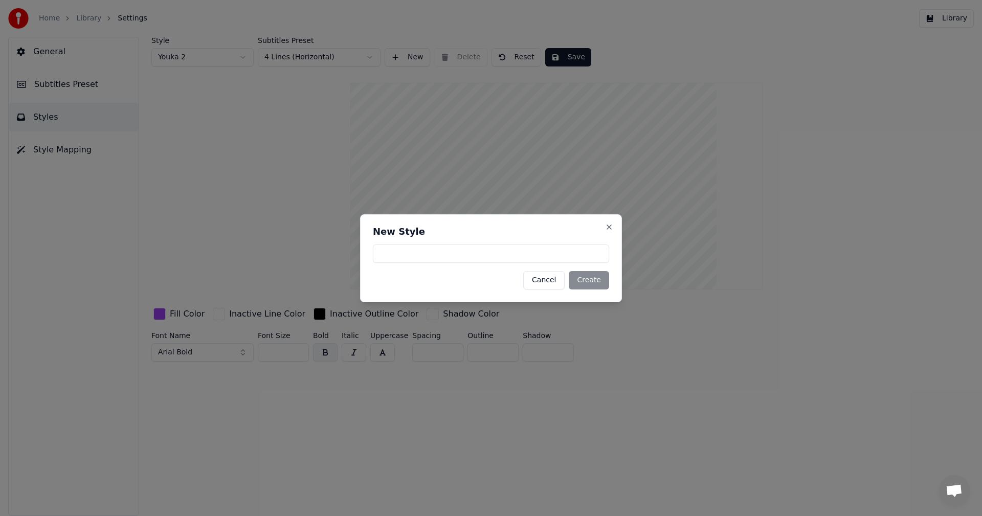
click at [543, 282] on button "Cancel" at bounding box center [543, 280] width 41 height 18
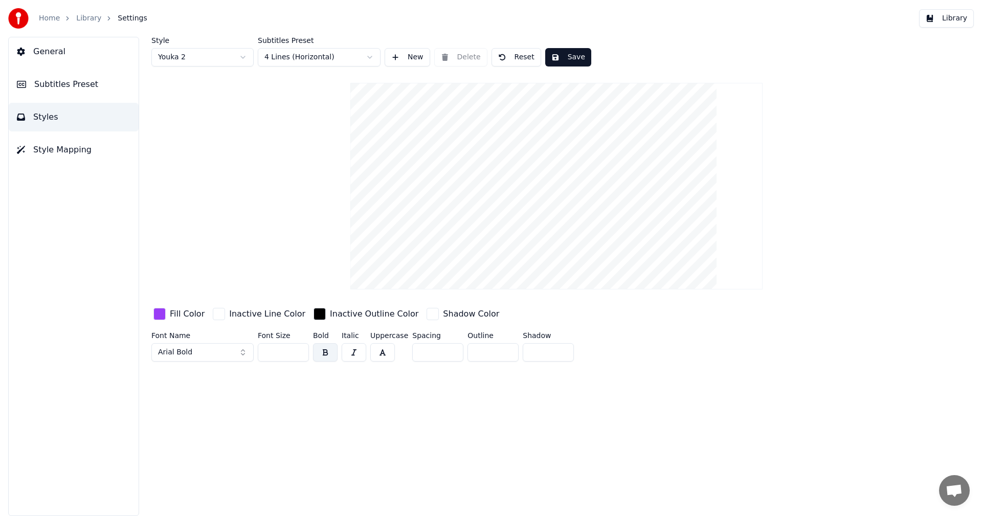
click at [406, 59] on button "New" at bounding box center [408, 57] width 46 height 18
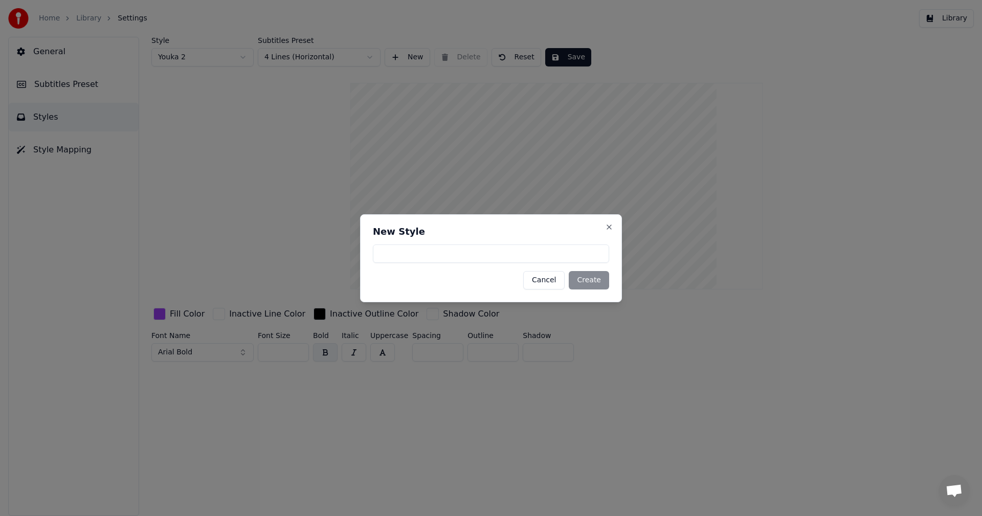
click at [448, 258] on input at bounding box center [491, 253] width 236 height 18
type input "**********"
click at [597, 276] on button "Create" at bounding box center [589, 280] width 40 height 18
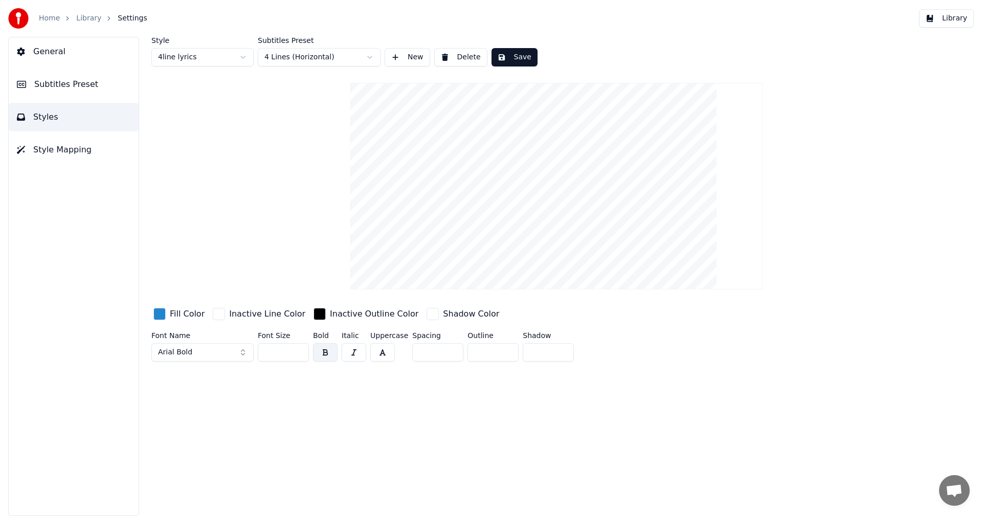
click at [522, 57] on button "Save" at bounding box center [514, 57] width 46 height 18
click at [76, 18] on link "Library" at bounding box center [88, 18] width 25 height 10
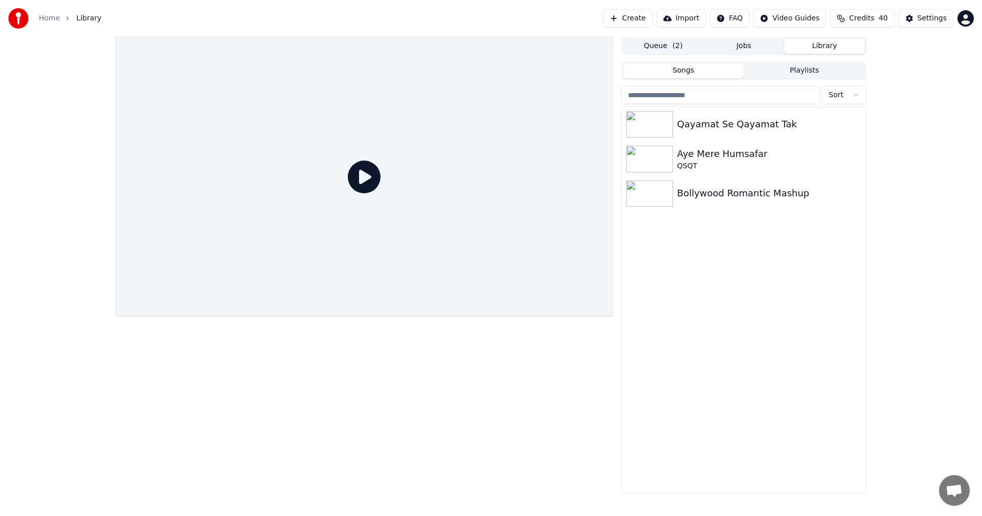
click at [372, 174] on icon at bounding box center [364, 177] width 33 height 33
click at [649, 124] on img at bounding box center [649, 124] width 47 height 27
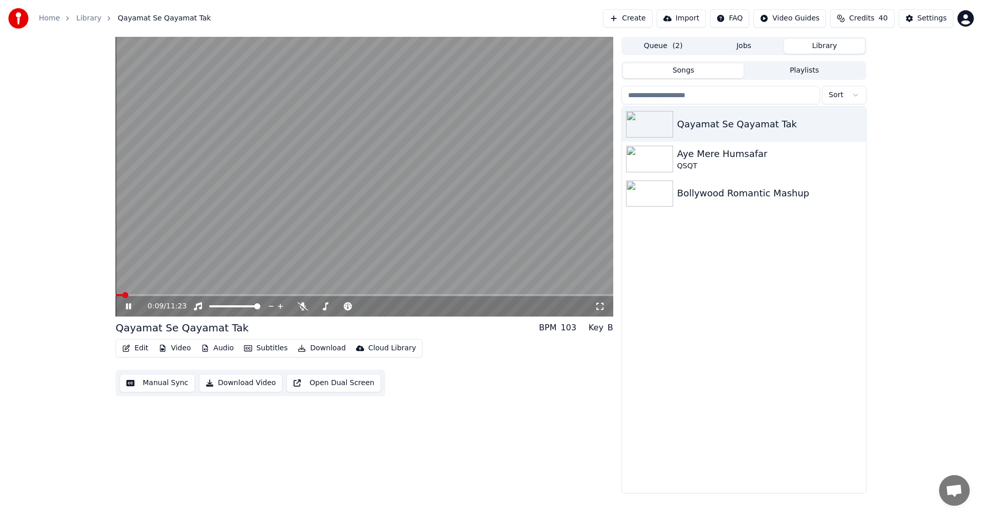
click at [154, 294] on video at bounding box center [365, 177] width 498 height 280
click at [126, 306] on icon at bounding box center [128, 306] width 6 height 7
click at [146, 293] on video at bounding box center [365, 177] width 498 height 280
click at [131, 305] on icon at bounding box center [136, 306] width 24 height 8
click at [165, 298] on span at bounding box center [168, 295] width 6 height 6
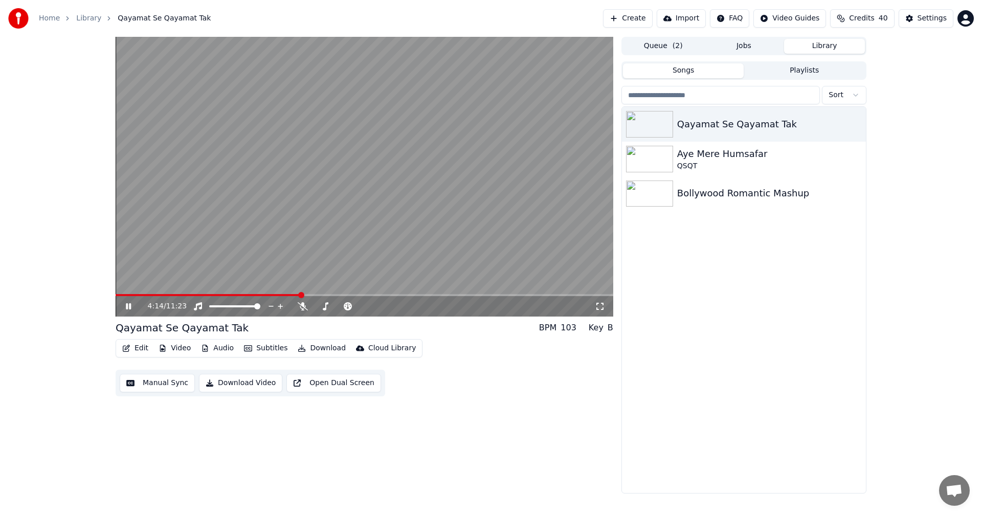
click at [302, 294] on span at bounding box center [301, 295] width 6 height 6
click at [344, 298] on span at bounding box center [341, 295] width 6 height 6
click at [128, 305] on icon at bounding box center [128, 306] width 5 height 6
click at [369, 298] on span at bounding box center [369, 295] width 6 height 6
click at [128, 307] on icon at bounding box center [128, 306] width 6 height 7
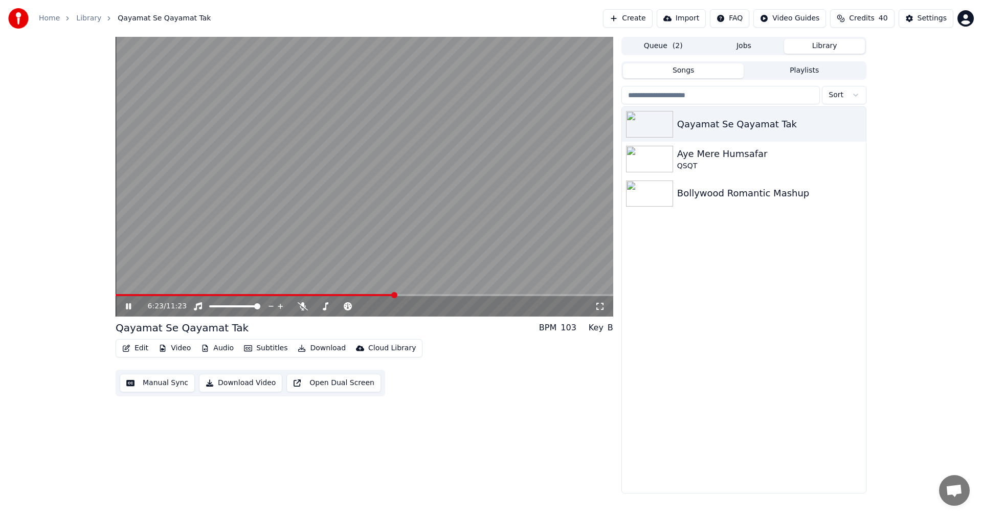
click at [360, 293] on video at bounding box center [365, 177] width 498 height 280
click at [358, 298] on span at bounding box center [358, 295] width 6 height 6
click at [125, 307] on icon at bounding box center [136, 306] width 24 height 8
click at [363, 295] on span at bounding box center [363, 295] width 6 height 6
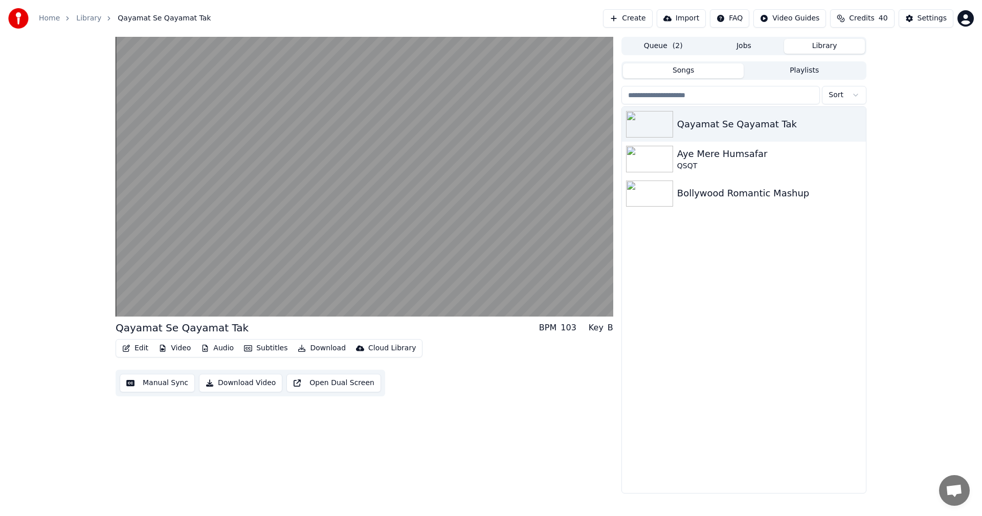
click at [178, 346] on button "Video" at bounding box center [174, 348] width 40 height 14
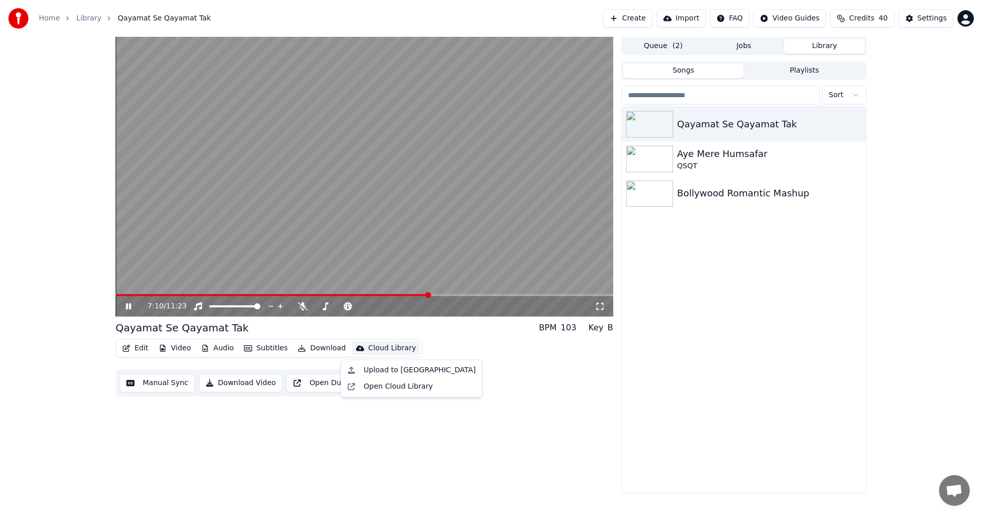
click at [441, 294] on span at bounding box center [365, 295] width 498 height 2
click at [456, 295] on span at bounding box center [365, 295] width 498 height 2
click at [476, 292] on video at bounding box center [365, 177] width 498 height 280
click at [125, 305] on icon at bounding box center [136, 306] width 24 height 8
click at [475, 293] on span at bounding box center [473, 295] width 6 height 6
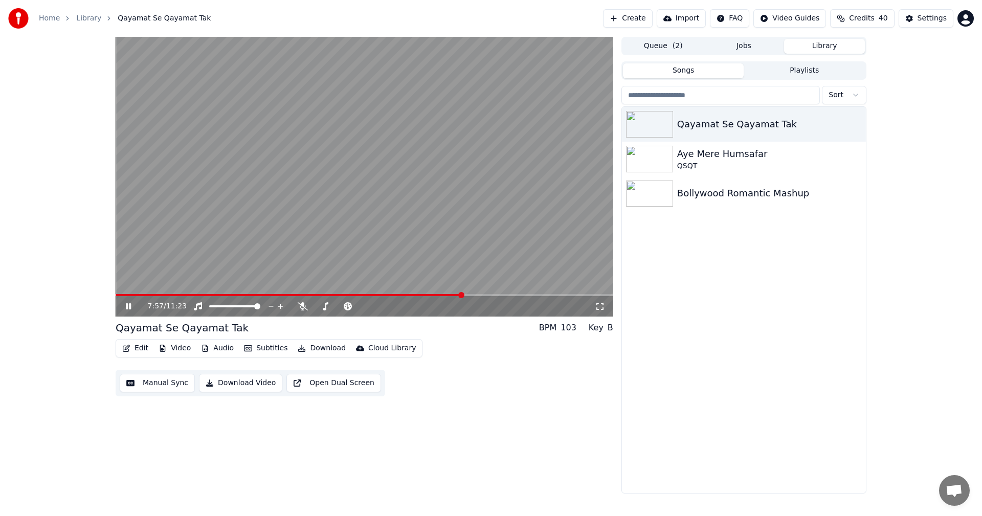
click at [462, 294] on span at bounding box center [461, 295] width 6 height 6
click at [534, 294] on span at bounding box center [531, 295] width 6 height 6
click at [526, 294] on span at bounding box center [525, 295] width 6 height 6
click at [125, 304] on icon at bounding box center [136, 306] width 24 height 8
click at [155, 294] on span at bounding box center [337, 295] width 443 height 2
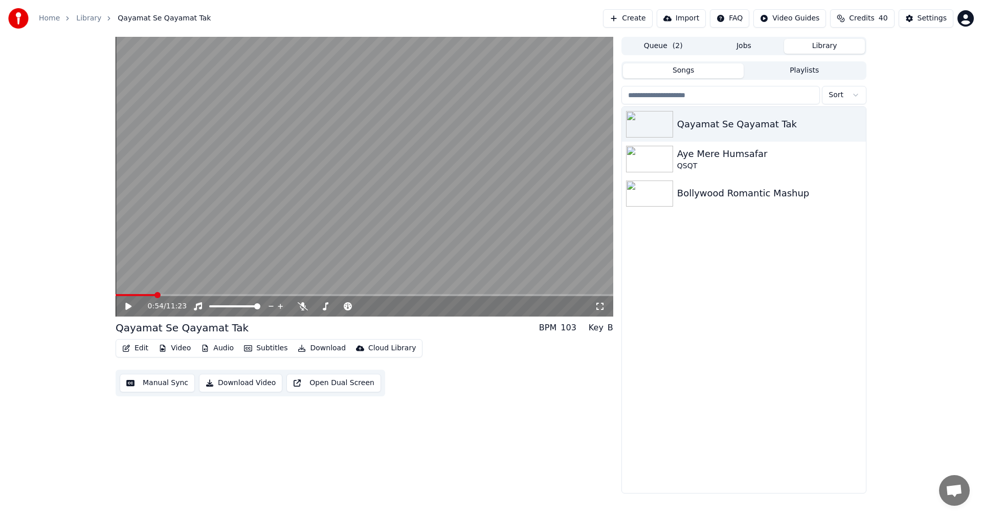
click at [186, 294] on video at bounding box center [365, 177] width 498 height 280
click at [181, 294] on span at bounding box center [179, 295] width 6 height 6
click at [196, 295] on span at bounding box center [198, 295] width 6 height 6
click at [208, 293] on span at bounding box center [210, 295] width 6 height 6
click at [222, 294] on span at bounding box center [223, 295] width 6 height 6
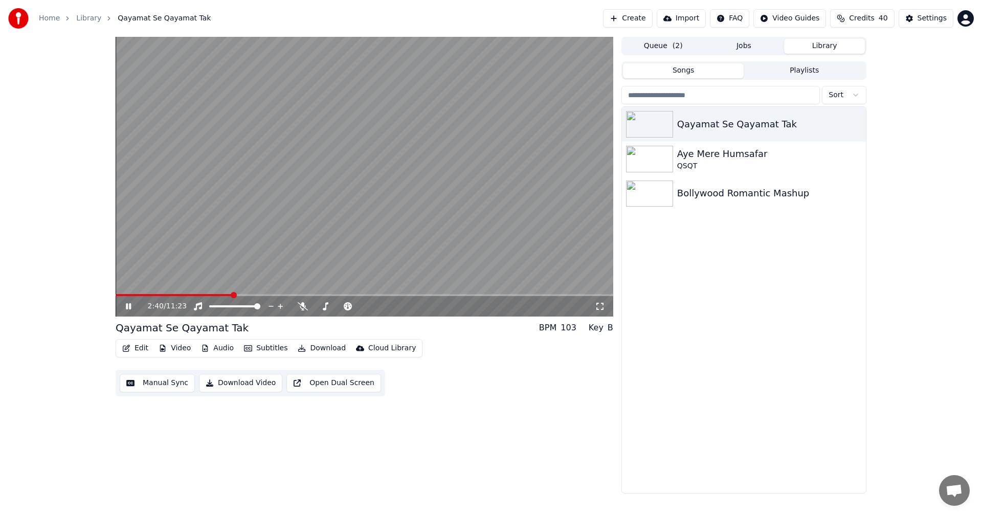
click at [232, 295] on span at bounding box center [234, 295] width 6 height 6
click at [317, 293] on video at bounding box center [365, 177] width 498 height 280
click at [319, 295] on span at bounding box center [365, 295] width 498 height 2
click at [138, 350] on button "Edit" at bounding box center [135, 348] width 34 height 14
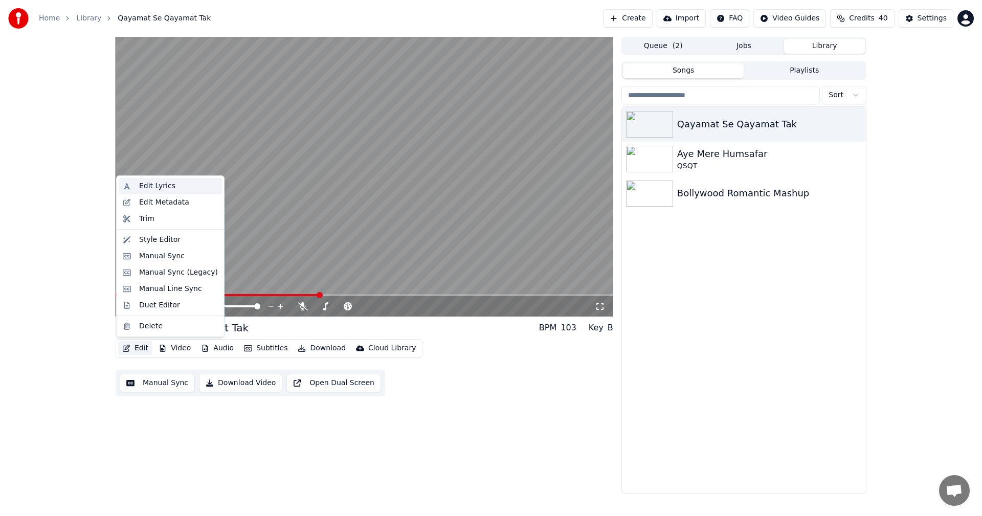
click at [160, 186] on div "Edit Lyrics" at bounding box center [157, 186] width 36 height 10
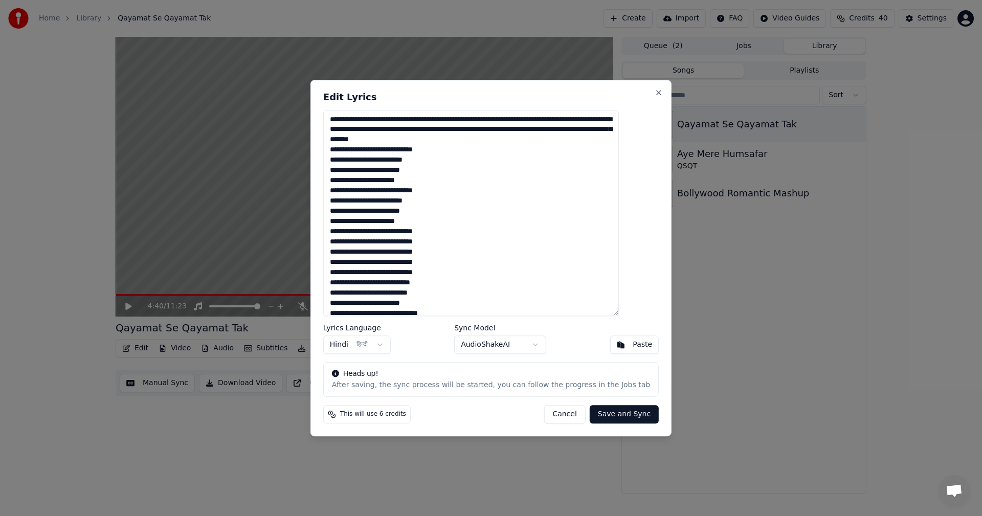
click at [391, 348] on button "Hindi हिन्दी" at bounding box center [357, 344] width 68 height 18
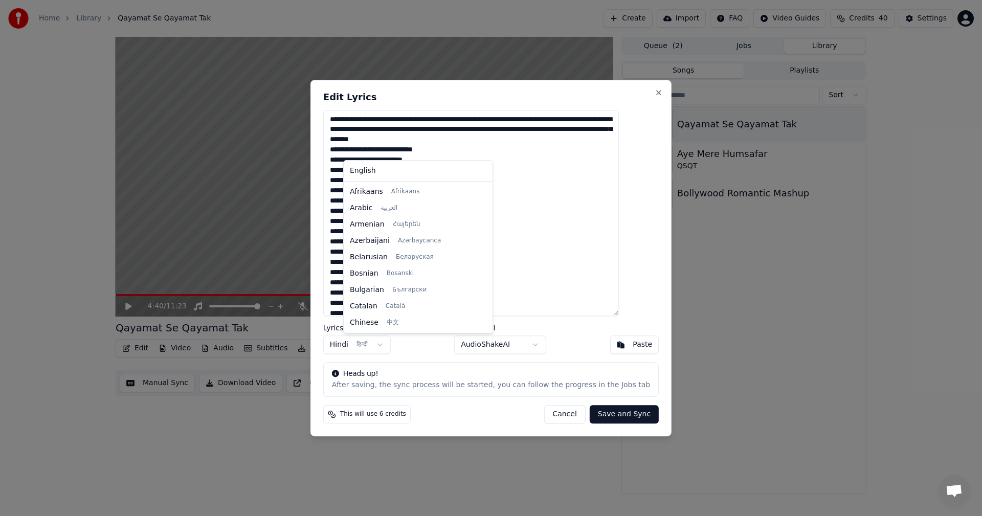
scroll to position [213, 0]
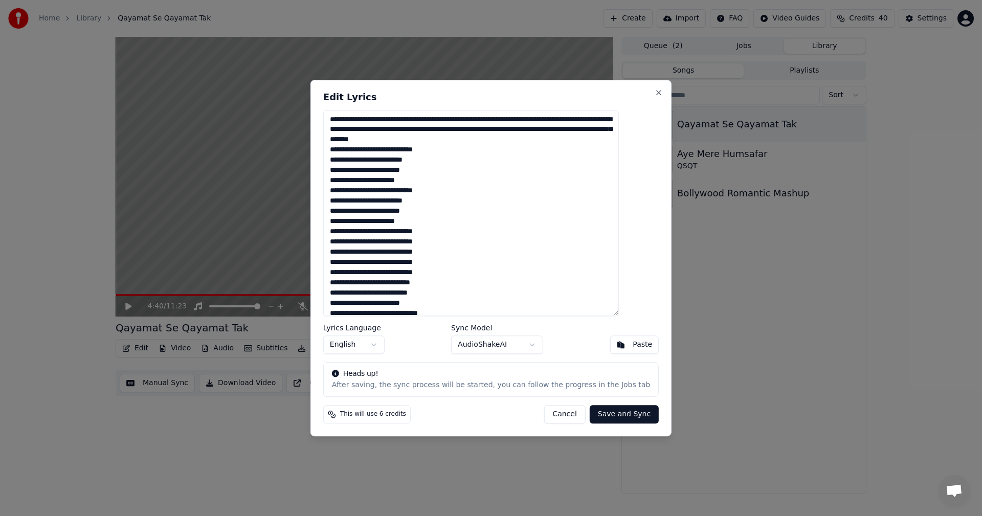
click at [544, 415] on button "Cancel" at bounding box center [564, 414] width 41 height 18
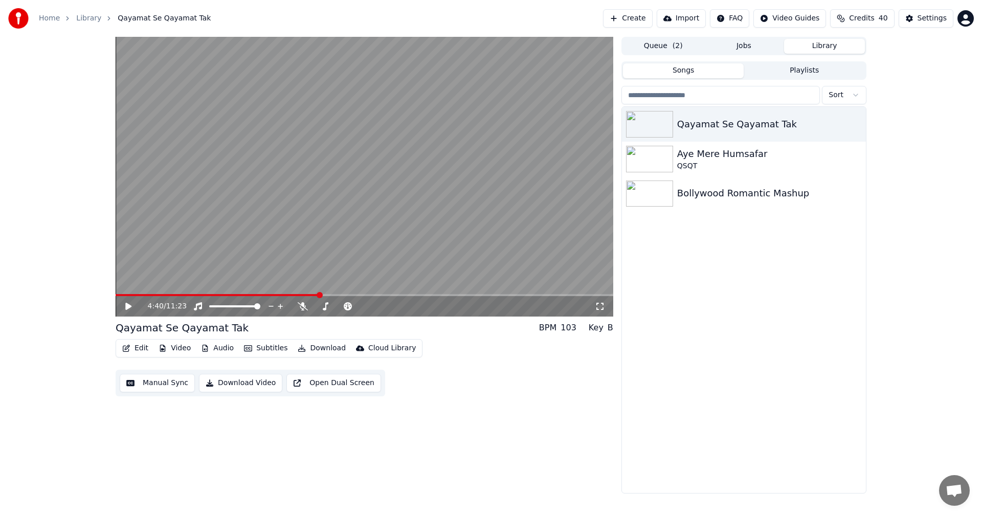
click at [130, 304] on icon at bounding box center [136, 306] width 24 height 8
click at [338, 295] on span at bounding box center [338, 295] width 6 height 6
click at [260, 306] on span at bounding box center [257, 306] width 6 height 6
click at [116, 294] on span at bounding box center [119, 295] width 6 height 6
click at [139, 345] on button "Edit" at bounding box center [135, 348] width 34 height 14
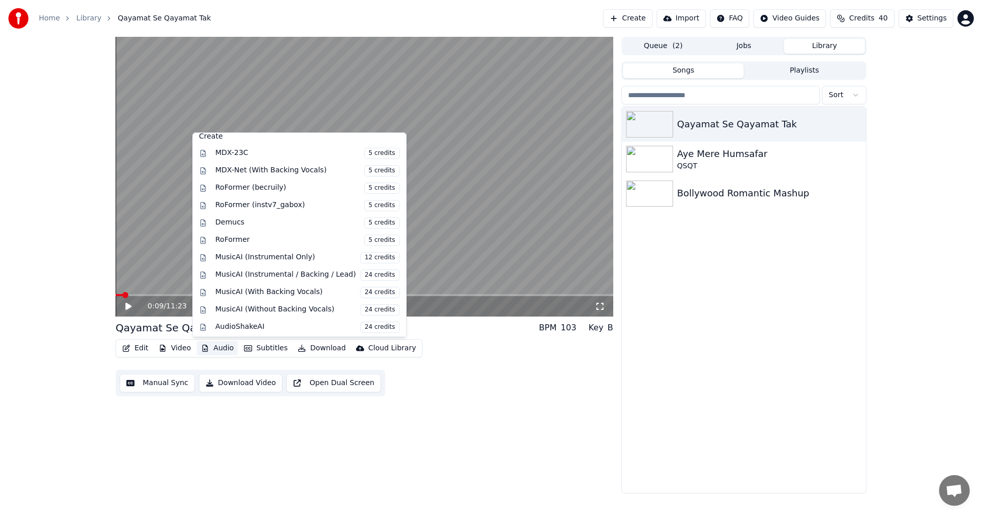
scroll to position [104, 0]
click at [272, 254] on div "MusicAI (Instrumental Only) 12 credits" at bounding box center [307, 256] width 185 height 11
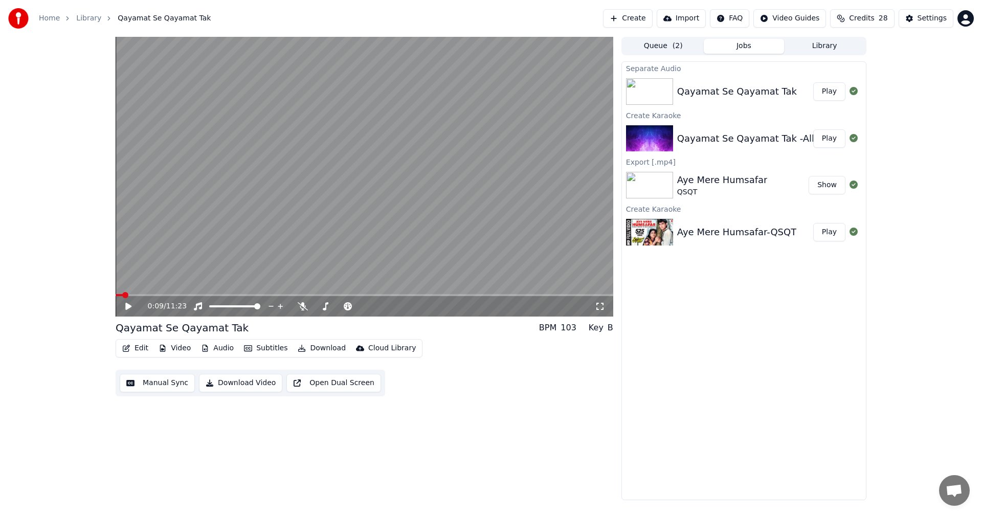
click at [836, 92] on button "Play" at bounding box center [829, 91] width 32 height 18
drag, startPoint x: 129, startPoint y: 293, endPoint x: 139, endPoint y: 292, distance: 9.7
click at [139, 292] on video at bounding box center [365, 177] width 498 height 280
click at [128, 305] on icon at bounding box center [128, 306] width 6 height 7
click at [138, 295] on span at bounding box center [138, 295] width 6 height 6
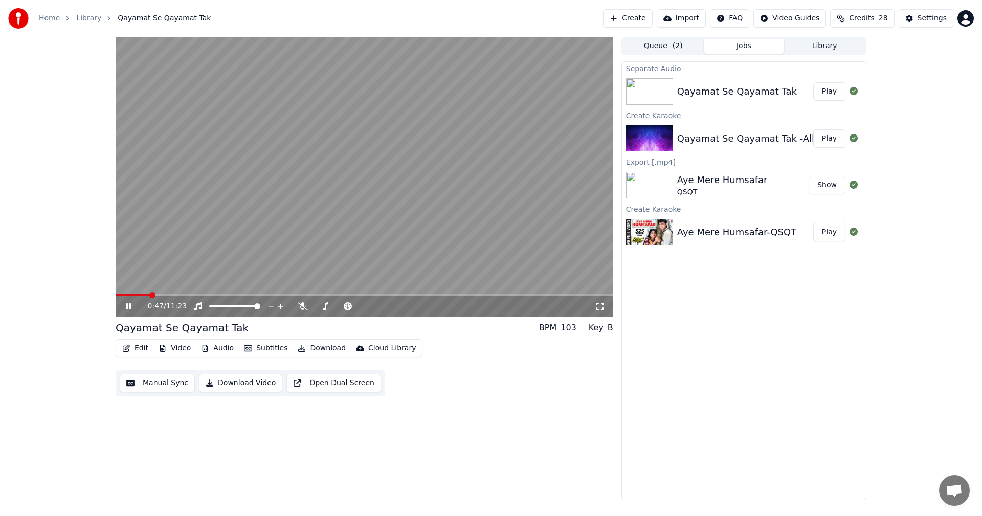
click at [151, 295] on span at bounding box center [152, 295] width 6 height 6
click at [167, 295] on span at bounding box center [164, 295] width 6 height 6
click at [152, 294] on span at bounding box center [155, 295] width 6 height 6
click at [140, 294] on span at bounding box center [142, 295] width 6 height 6
click at [231, 295] on span at bounding box center [365, 295] width 498 height 2
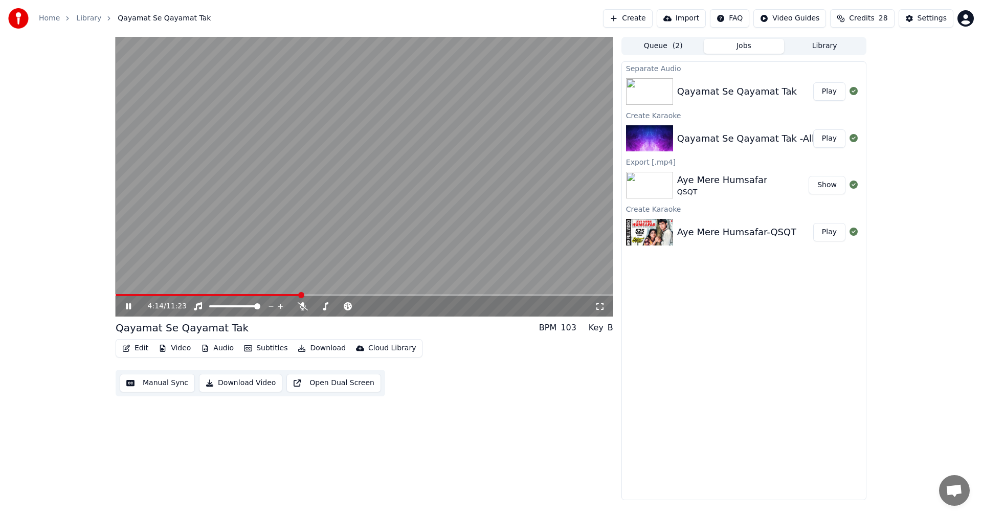
click at [301, 293] on span at bounding box center [301, 295] width 6 height 6
click at [317, 294] on span at bounding box center [313, 295] width 6 height 6
click at [332, 294] on span at bounding box center [331, 295] width 6 height 6
click at [345, 293] on span at bounding box center [344, 295] width 6 height 6
click at [356, 295] on span at bounding box center [356, 295] width 6 height 6
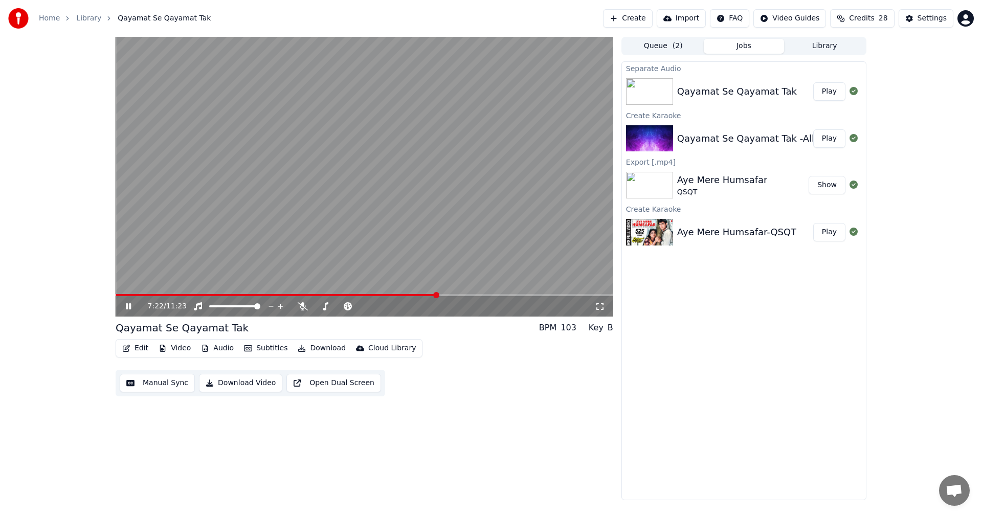
click at [439, 293] on span at bounding box center [436, 295] width 6 height 6
click at [462, 295] on span at bounding box center [459, 295] width 6 height 6
click at [129, 308] on icon at bounding box center [136, 306] width 24 height 8
click at [238, 384] on button "Download Video" at bounding box center [240, 383] width 83 height 18
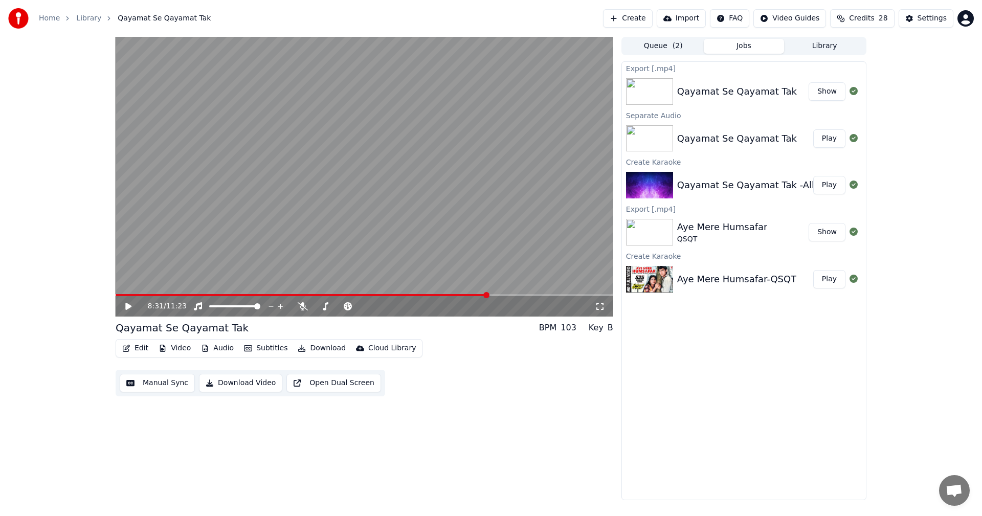
click at [823, 91] on button "Show" at bounding box center [827, 91] width 37 height 18
